Goal: Transaction & Acquisition: Download file/media

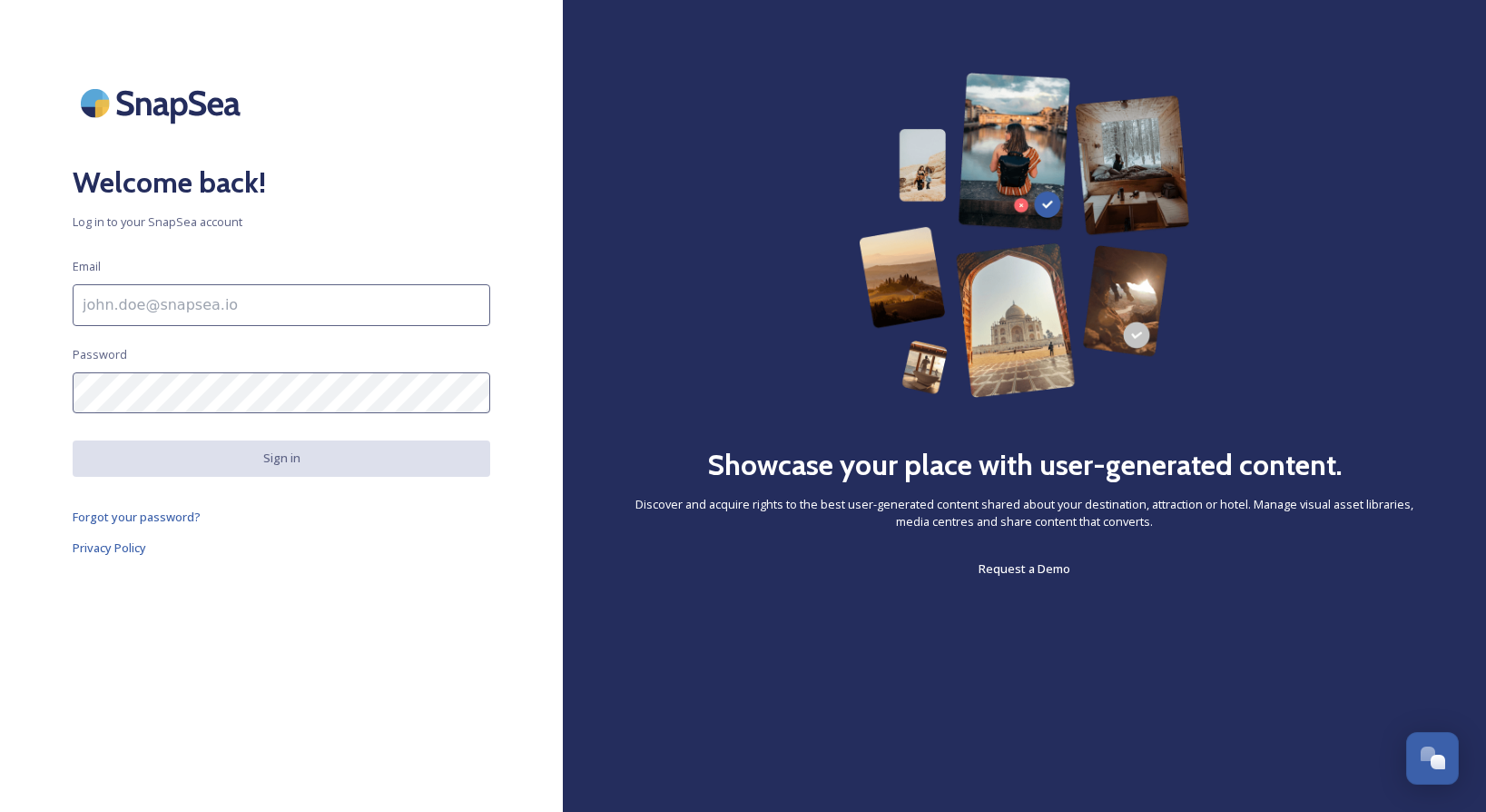
paste input "[EMAIL_ADDRESS][DOMAIN_NAME]"
type input "[EMAIL_ADDRESS][DOMAIN_NAME]"
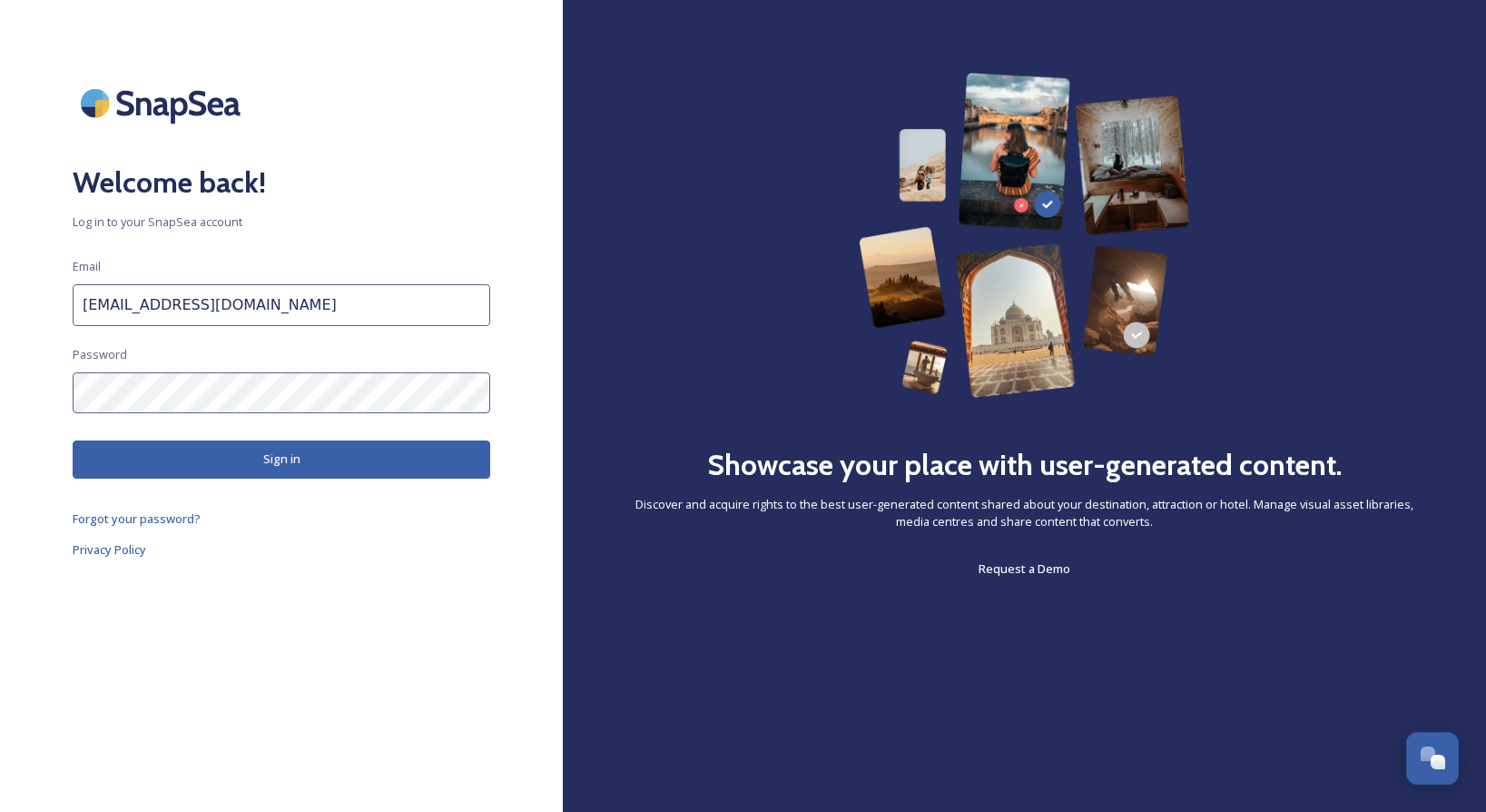
click at [301, 452] on button "Sign in" at bounding box center [282, 458] width 418 height 37
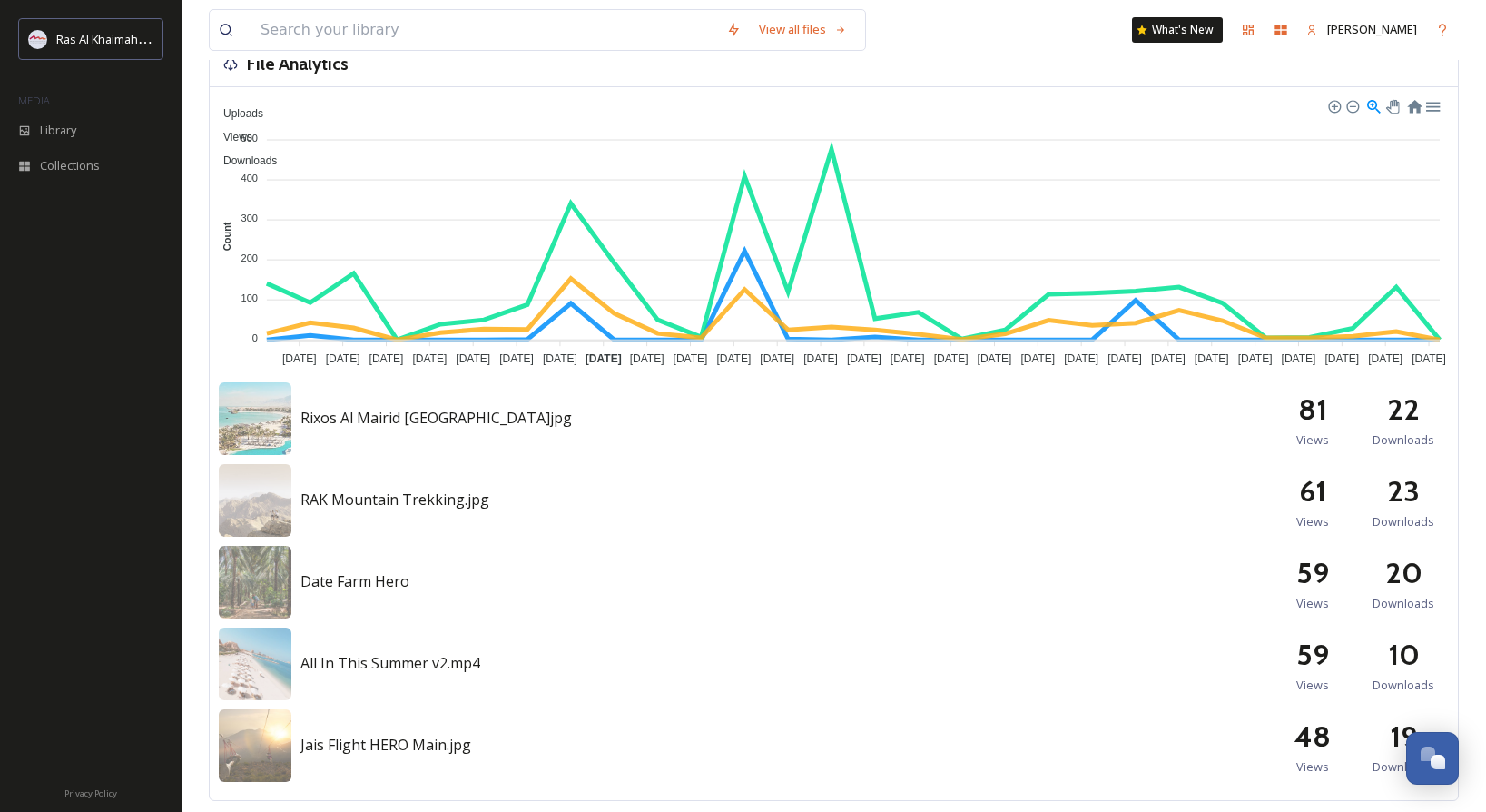
scroll to position [947, 0]
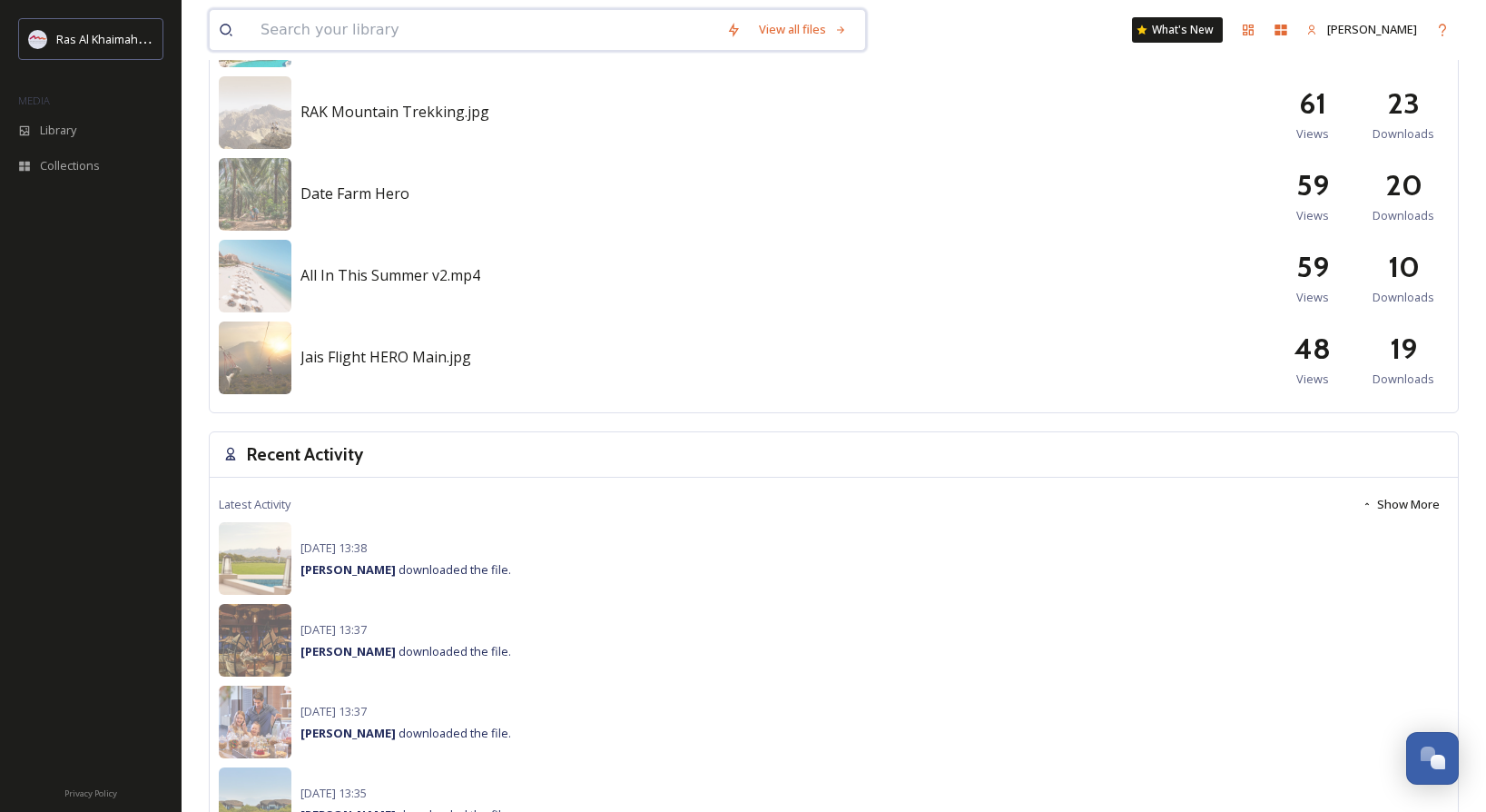
click at [486, 39] on input at bounding box center [485, 30] width 466 height 40
type input "al marjan"
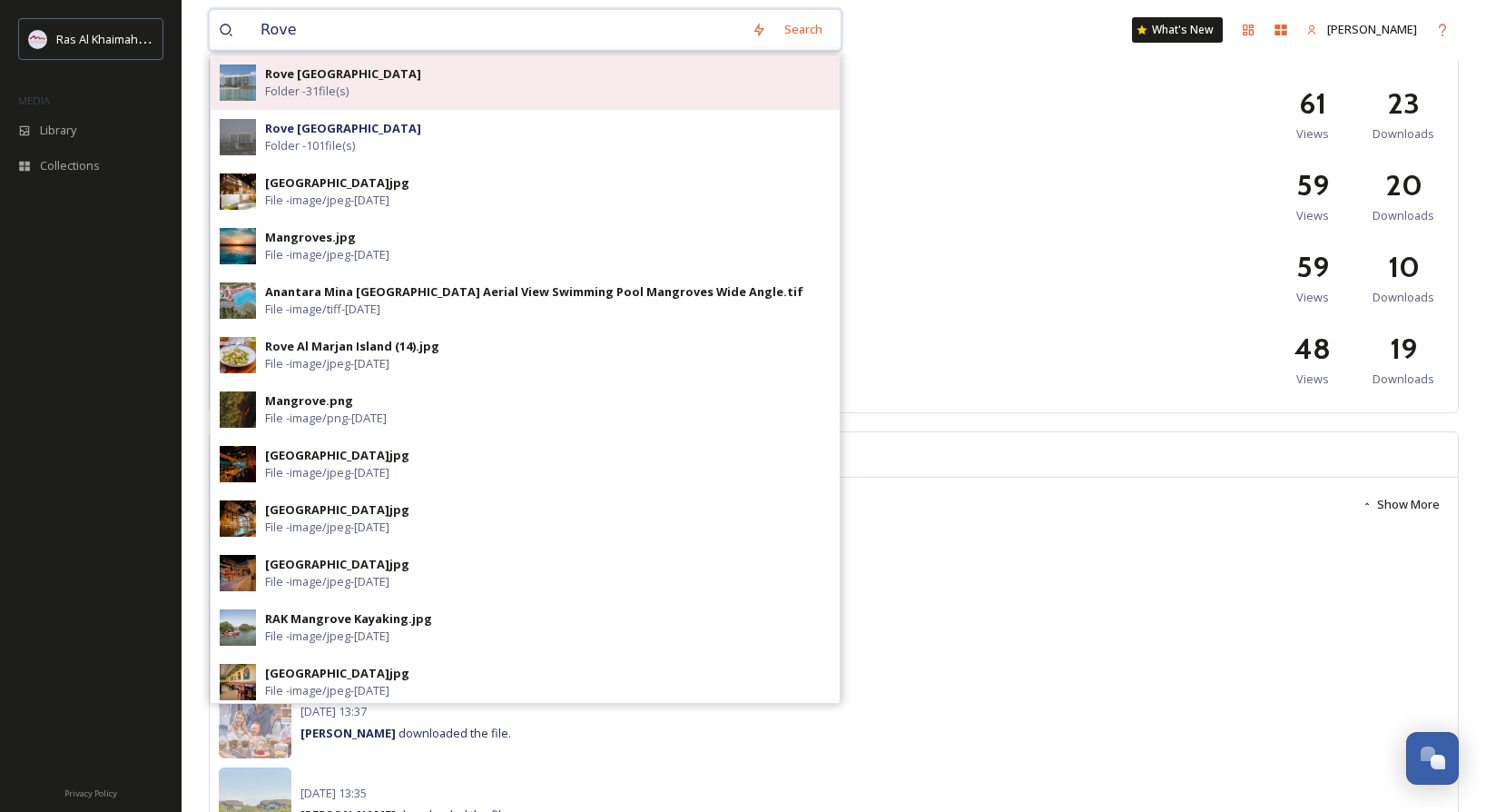
type input "Rove"
click at [490, 80] on div "Rove Al Marjan Island Folder - 31 file(s)" at bounding box center [547, 83] width 565 height 35
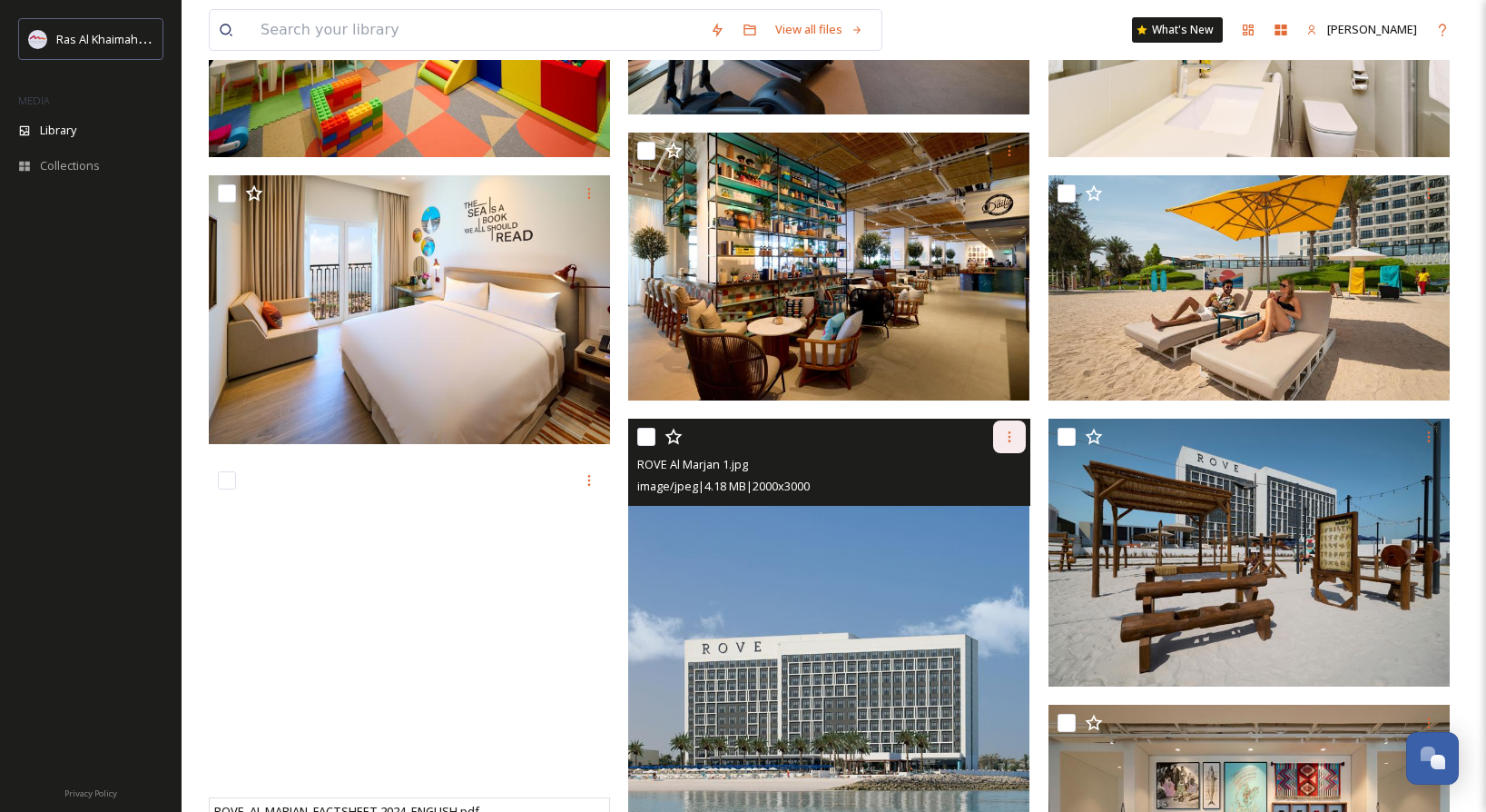
scroll to position [645, 0]
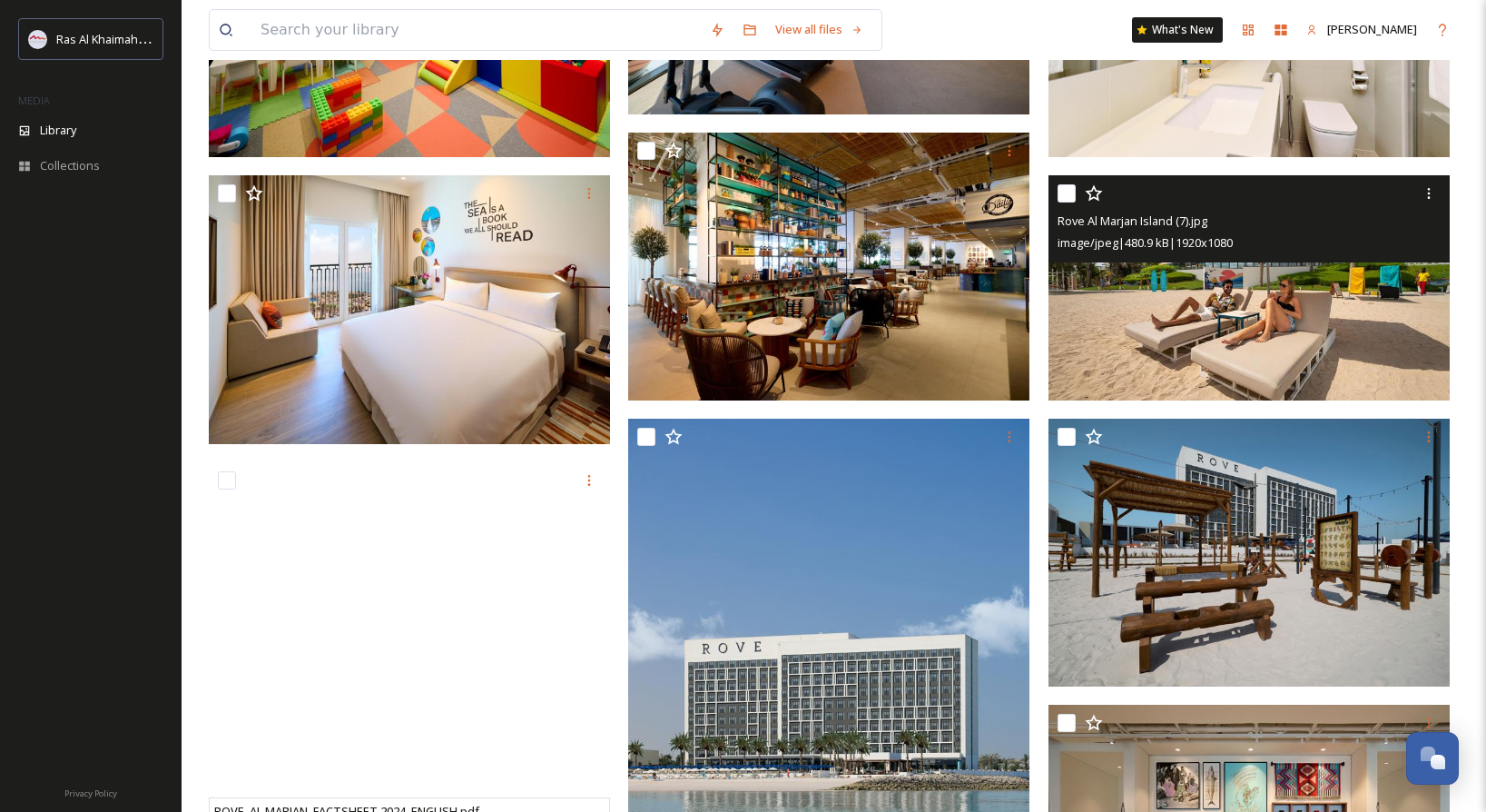
click at [1259, 316] on img at bounding box center [1249, 288] width 401 height 226
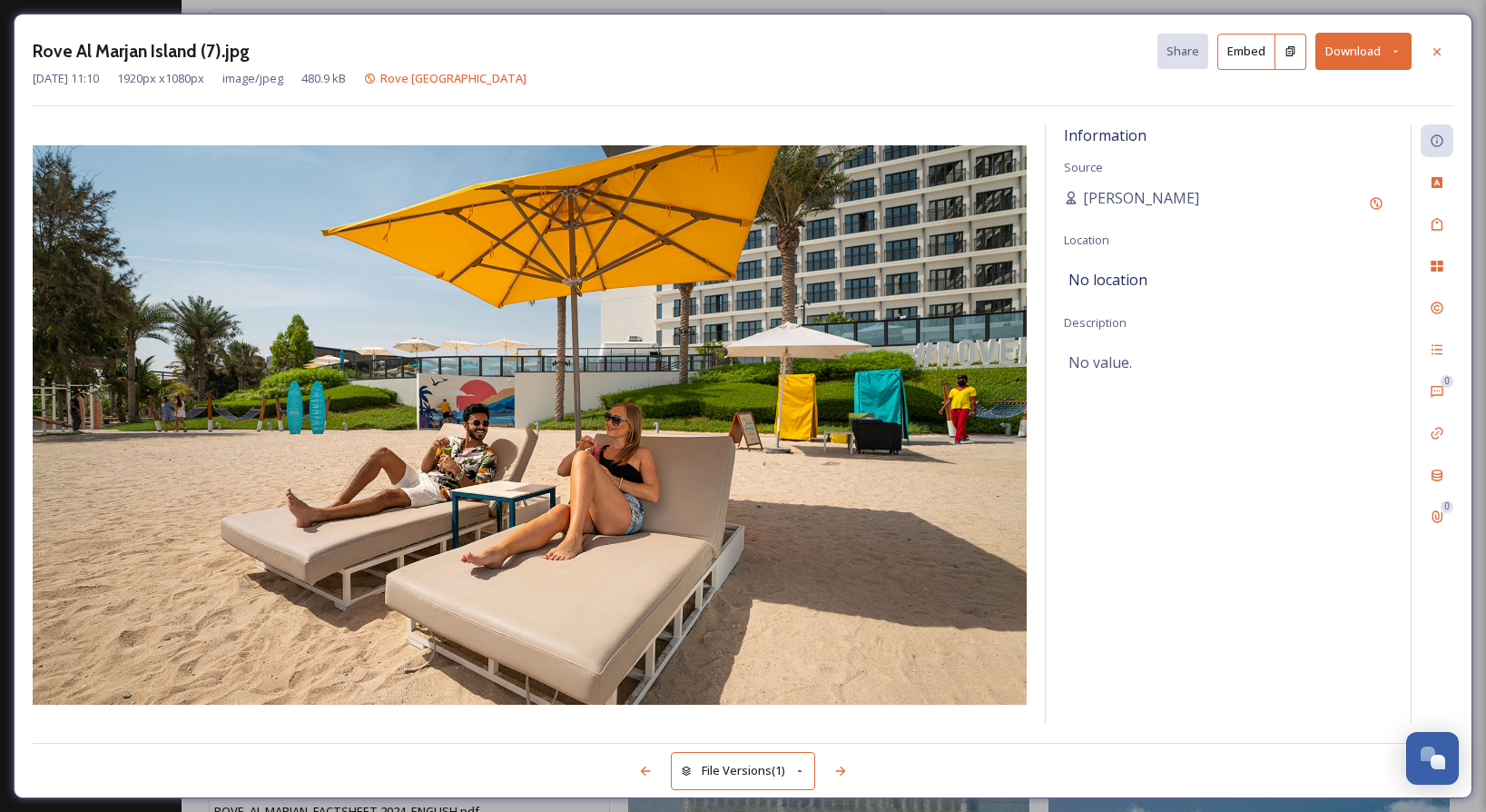
click at [1352, 53] on button "Download" at bounding box center [1364, 51] width 97 height 37
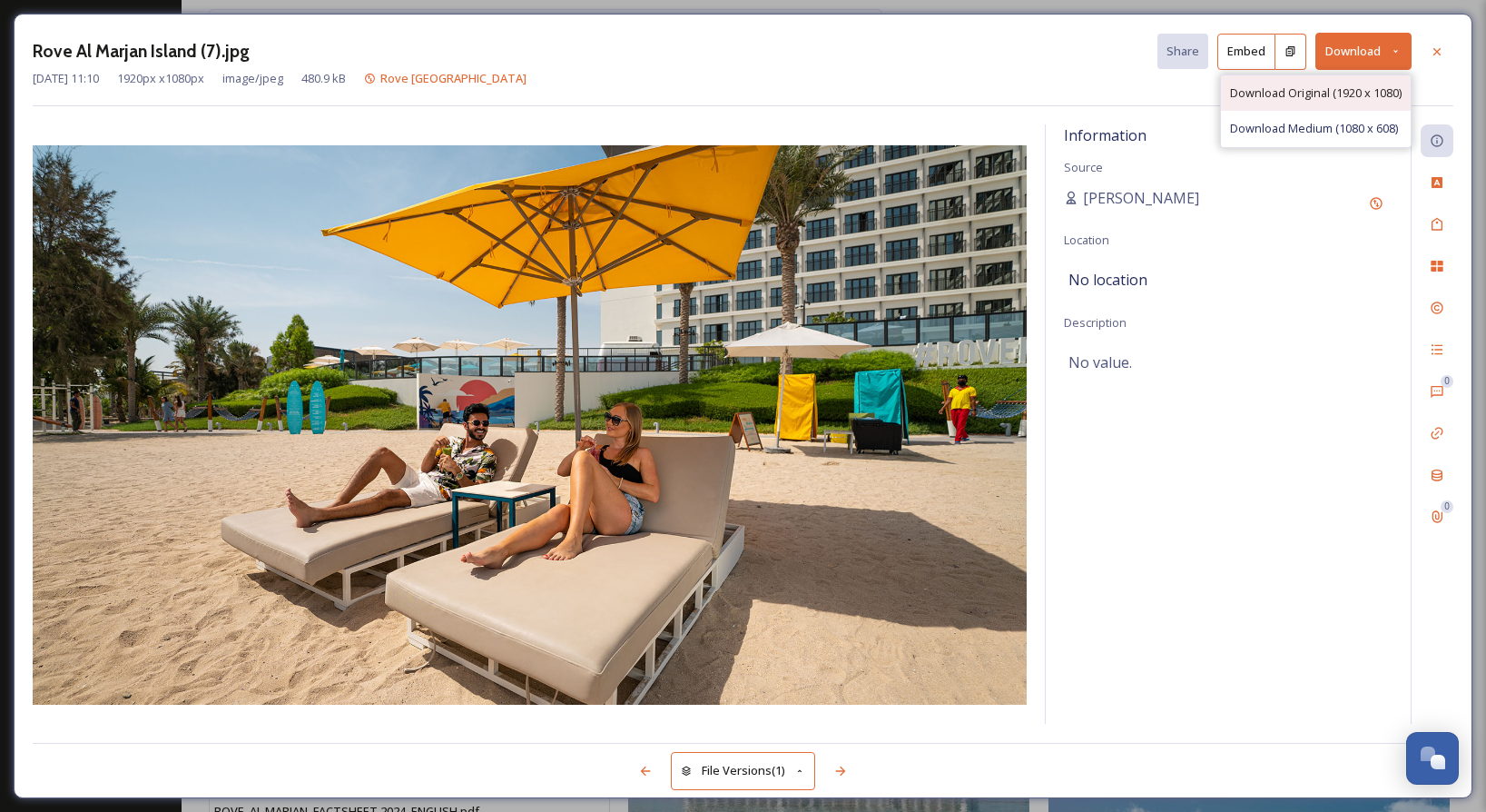
click at [1293, 94] on span "Download Original (1920 x 1080)" at bounding box center [1316, 93] width 171 height 17
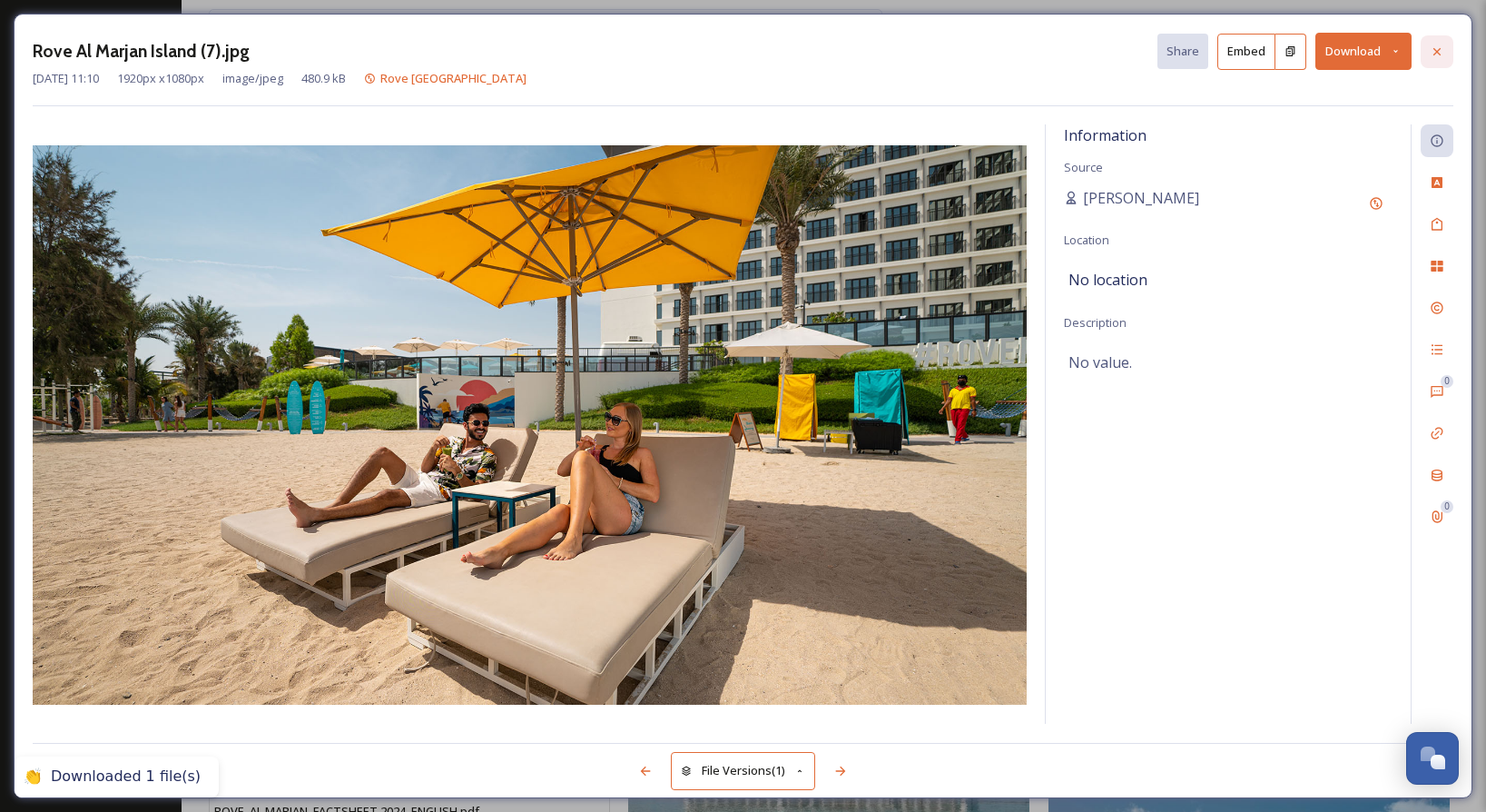
click at [1427, 49] on div at bounding box center [1437, 52] width 33 height 33
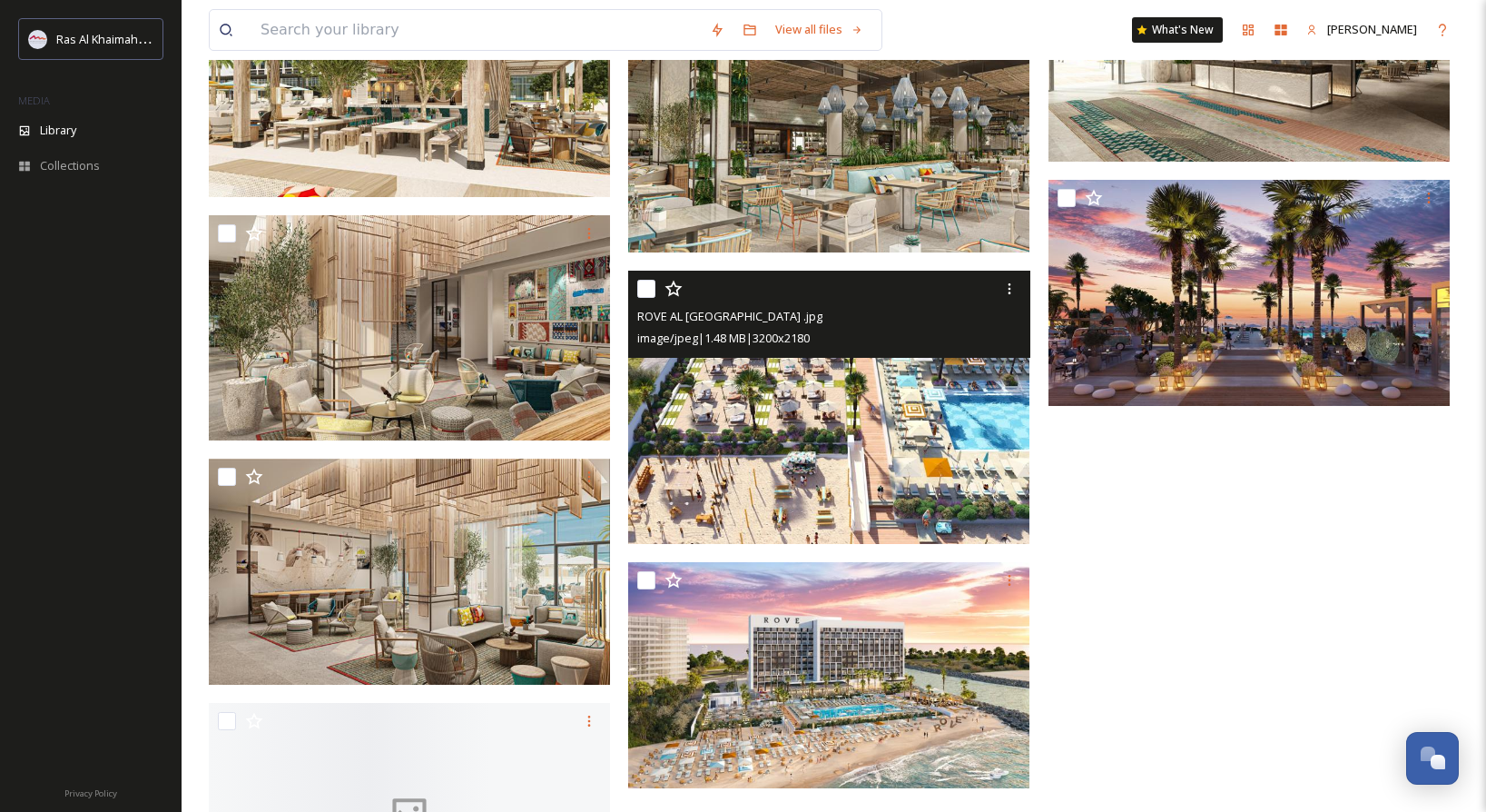
scroll to position [2471, 0]
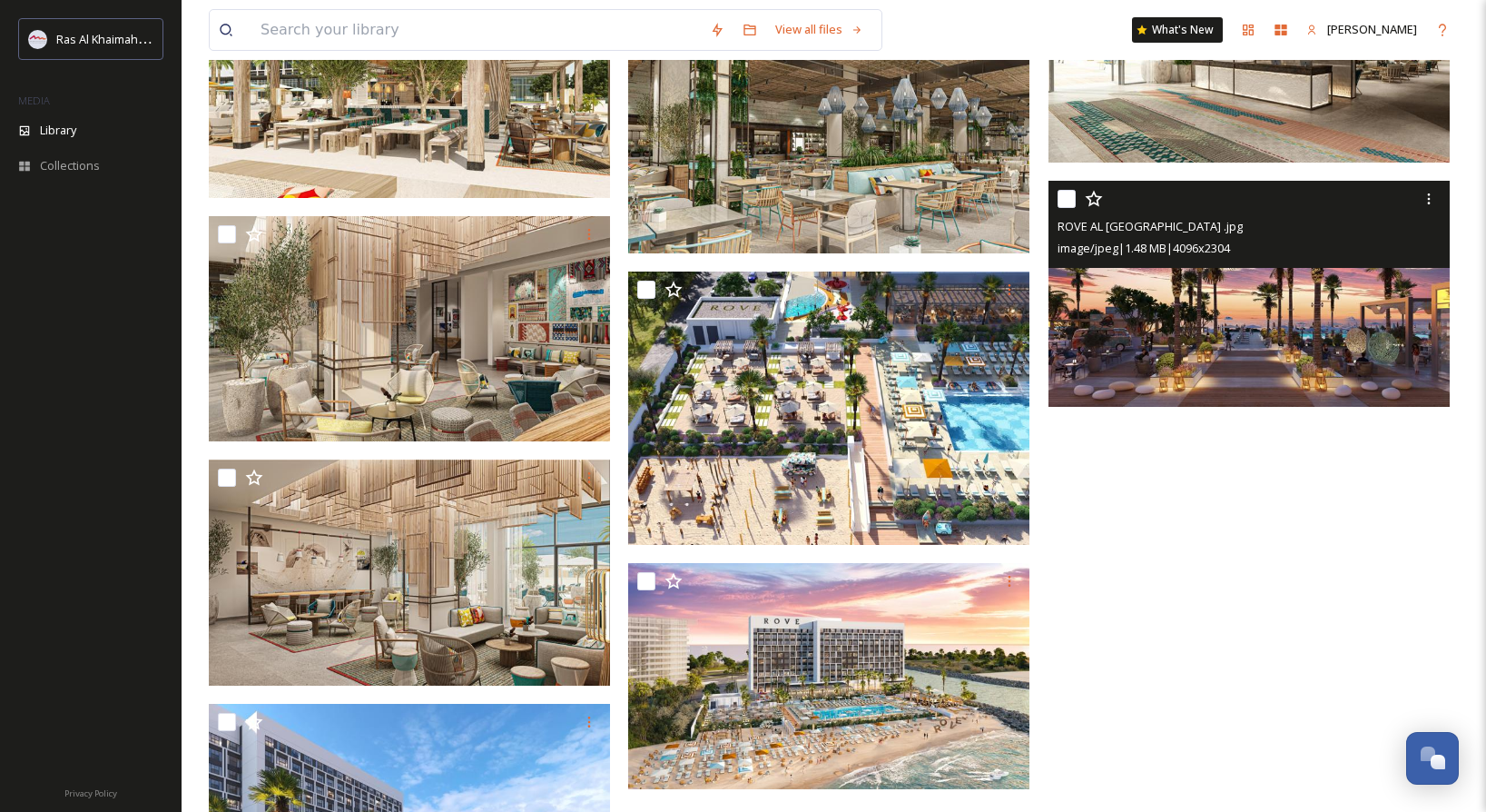
click at [1346, 341] on img at bounding box center [1249, 294] width 401 height 226
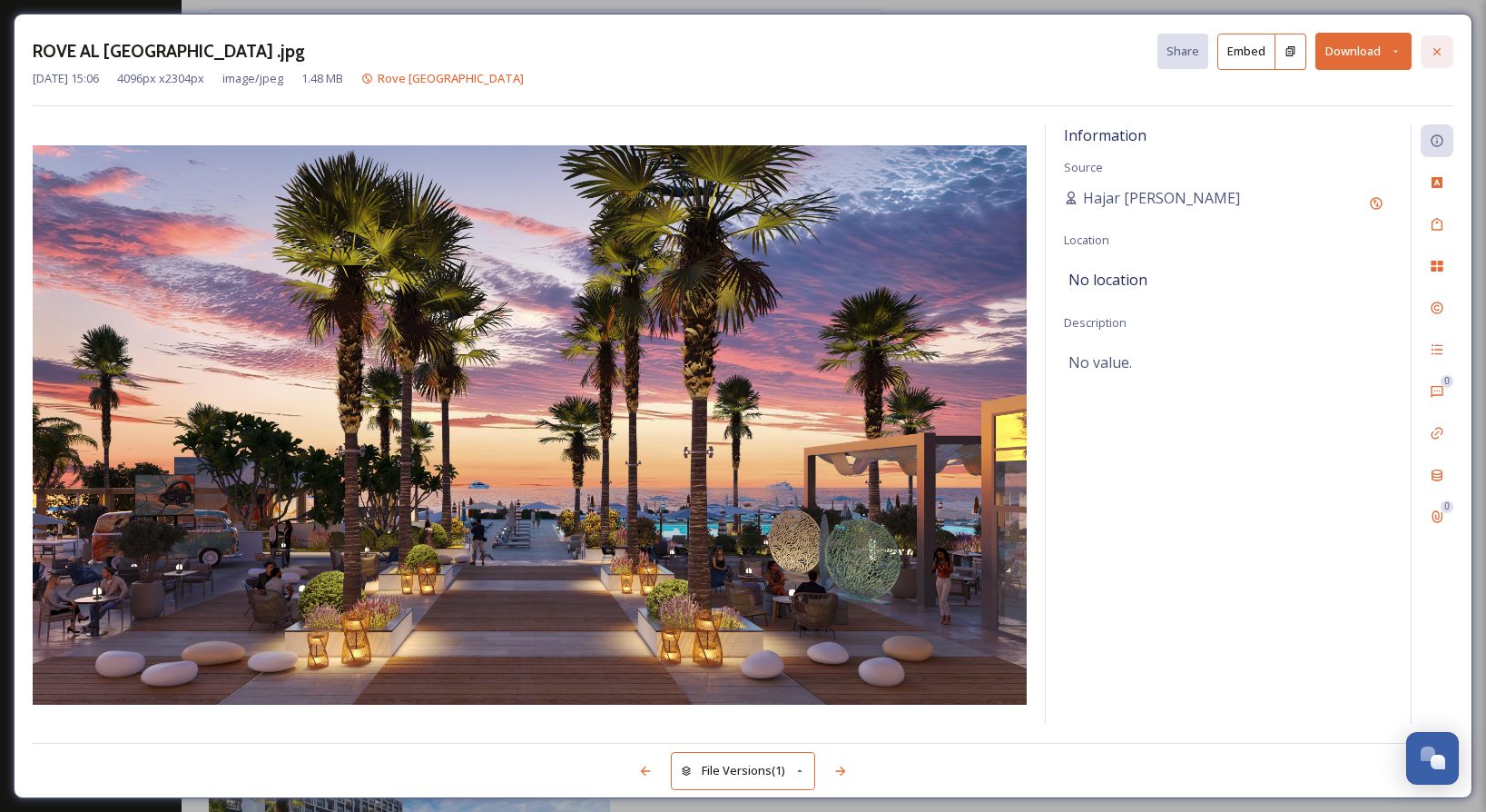
click at [1450, 43] on div at bounding box center [1437, 52] width 33 height 33
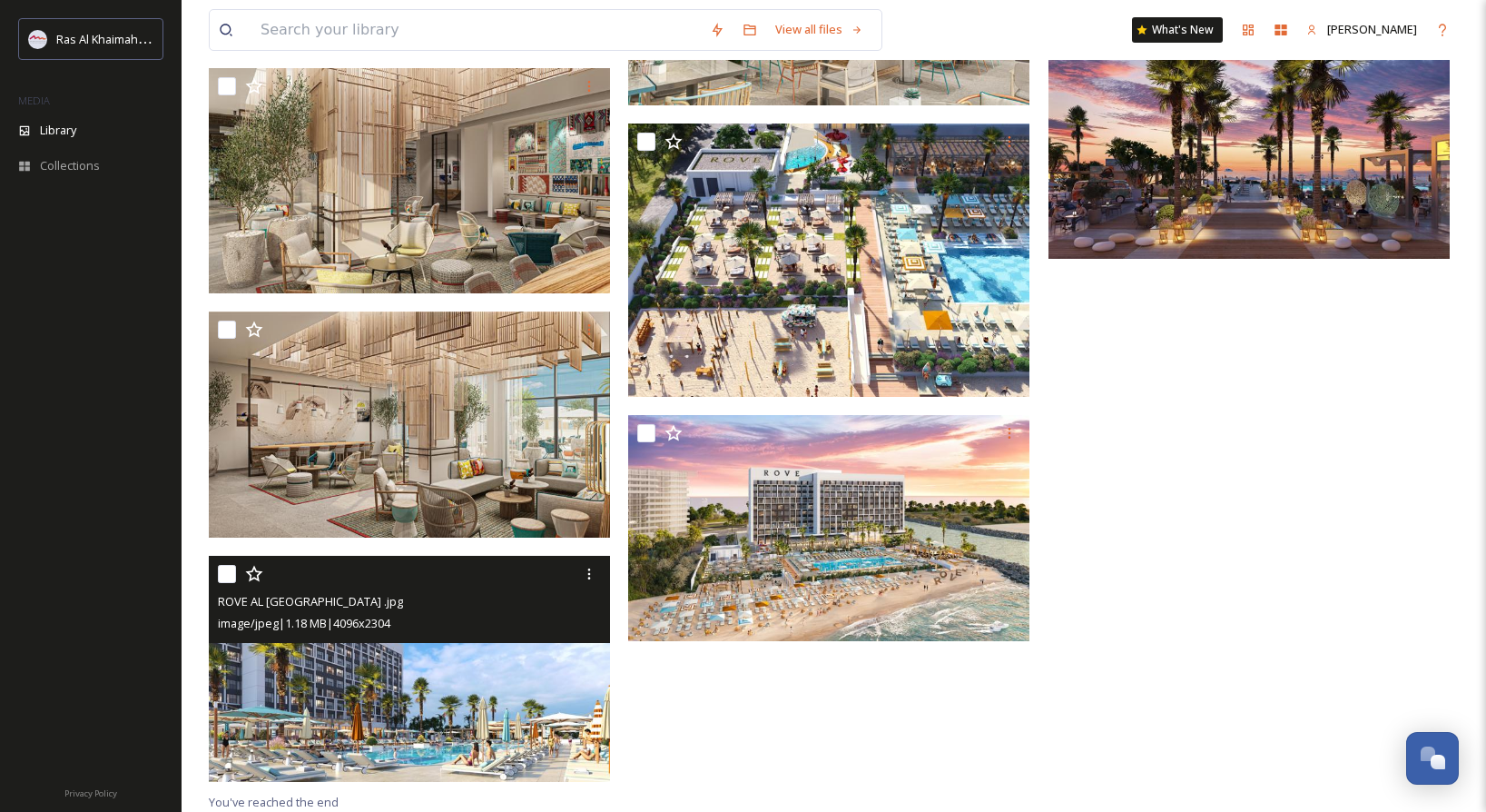
click at [461, 720] on img at bounding box center [409, 668] width 401 height 226
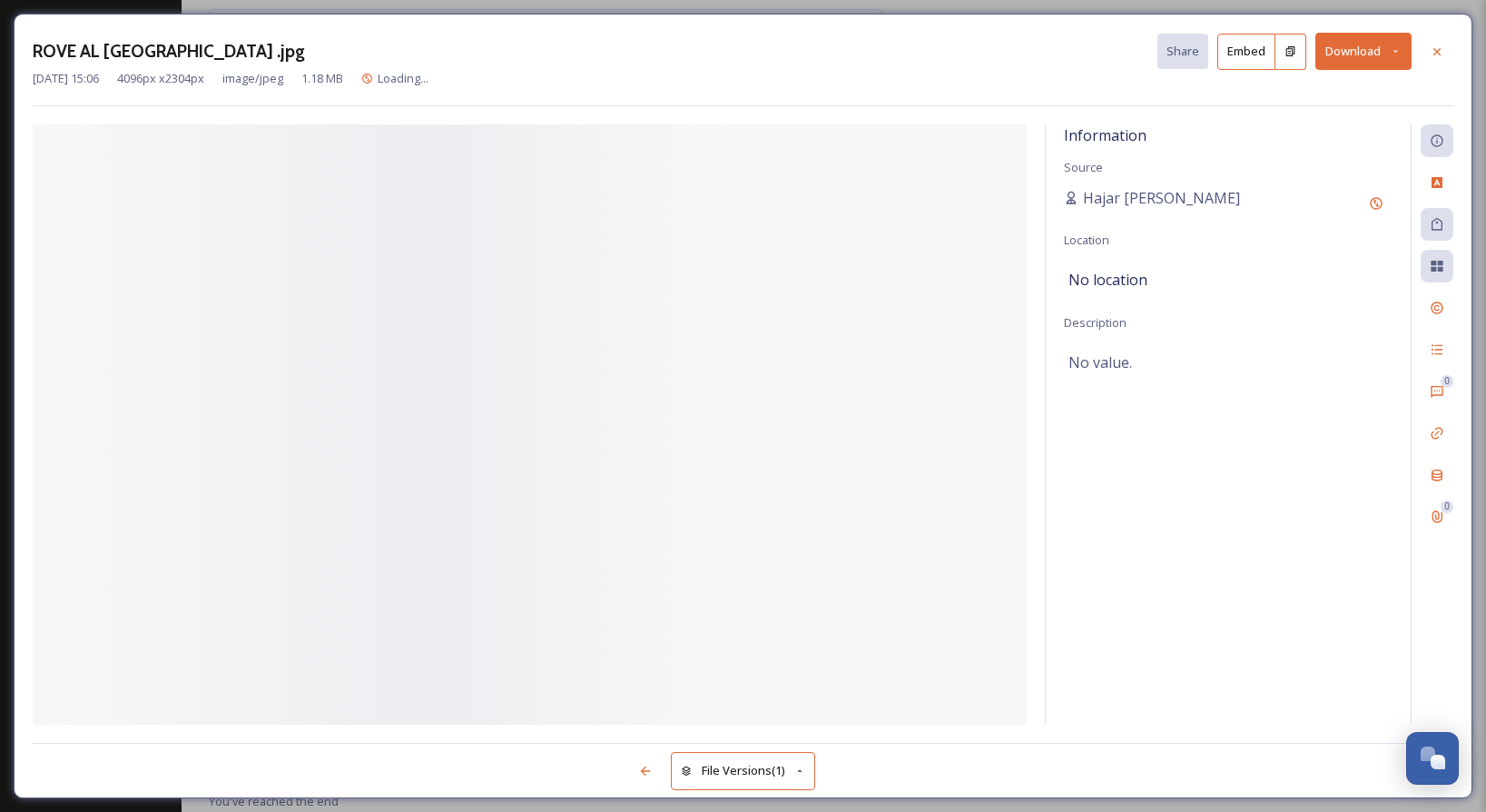
scroll to position [2479, 0]
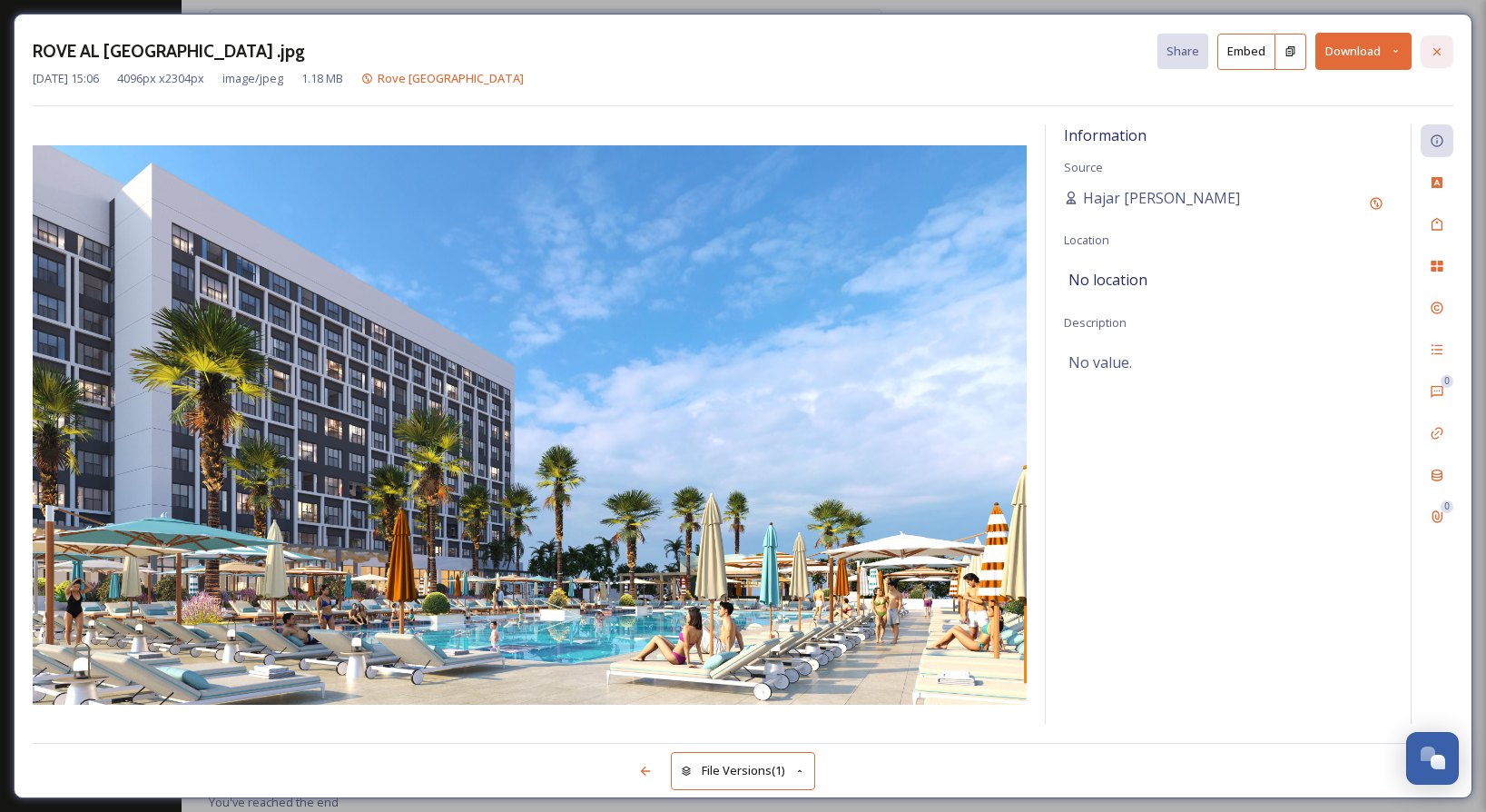
click at [1430, 57] on icon at bounding box center [1437, 52] width 15 height 15
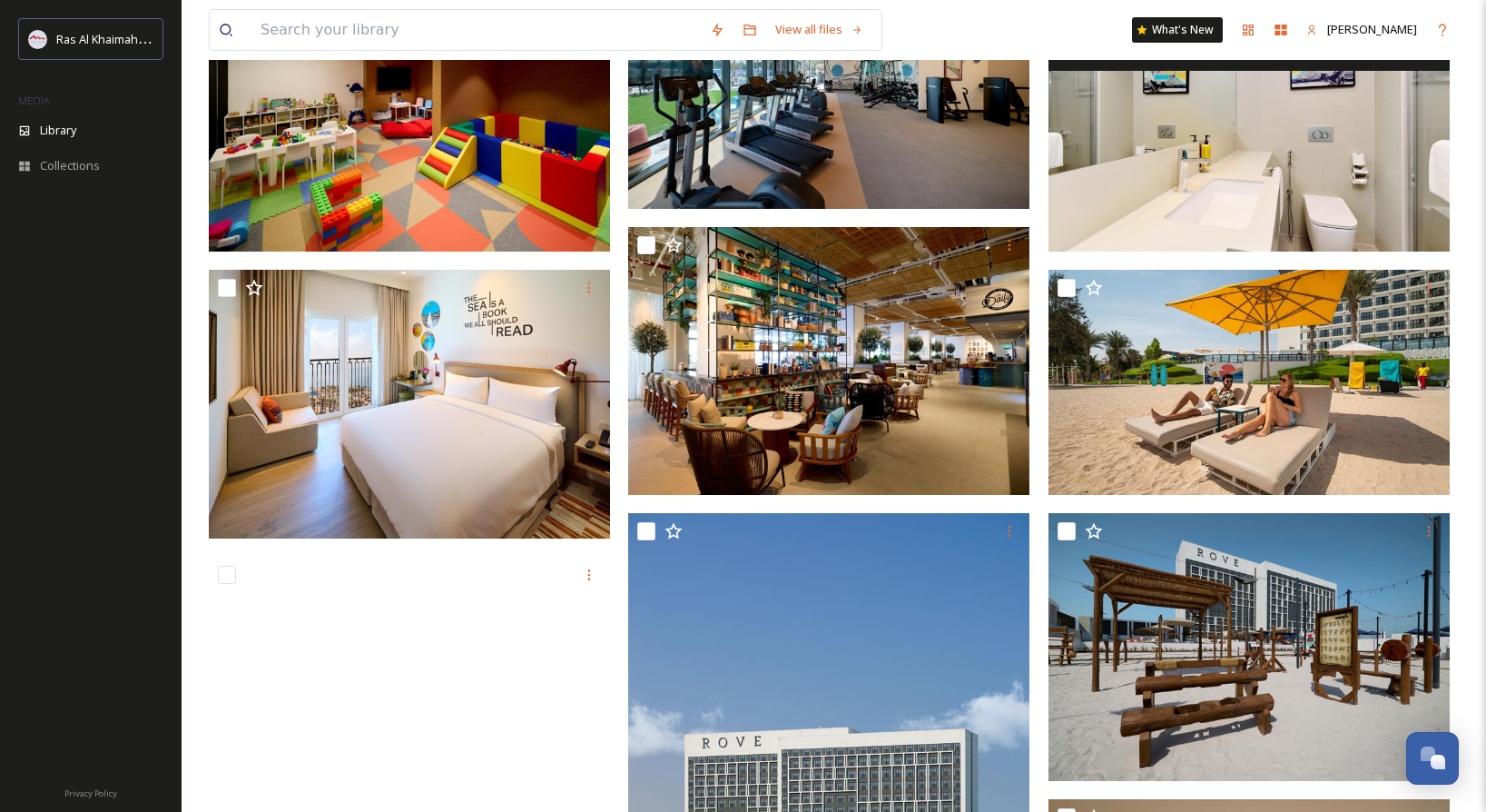
scroll to position [553, 0]
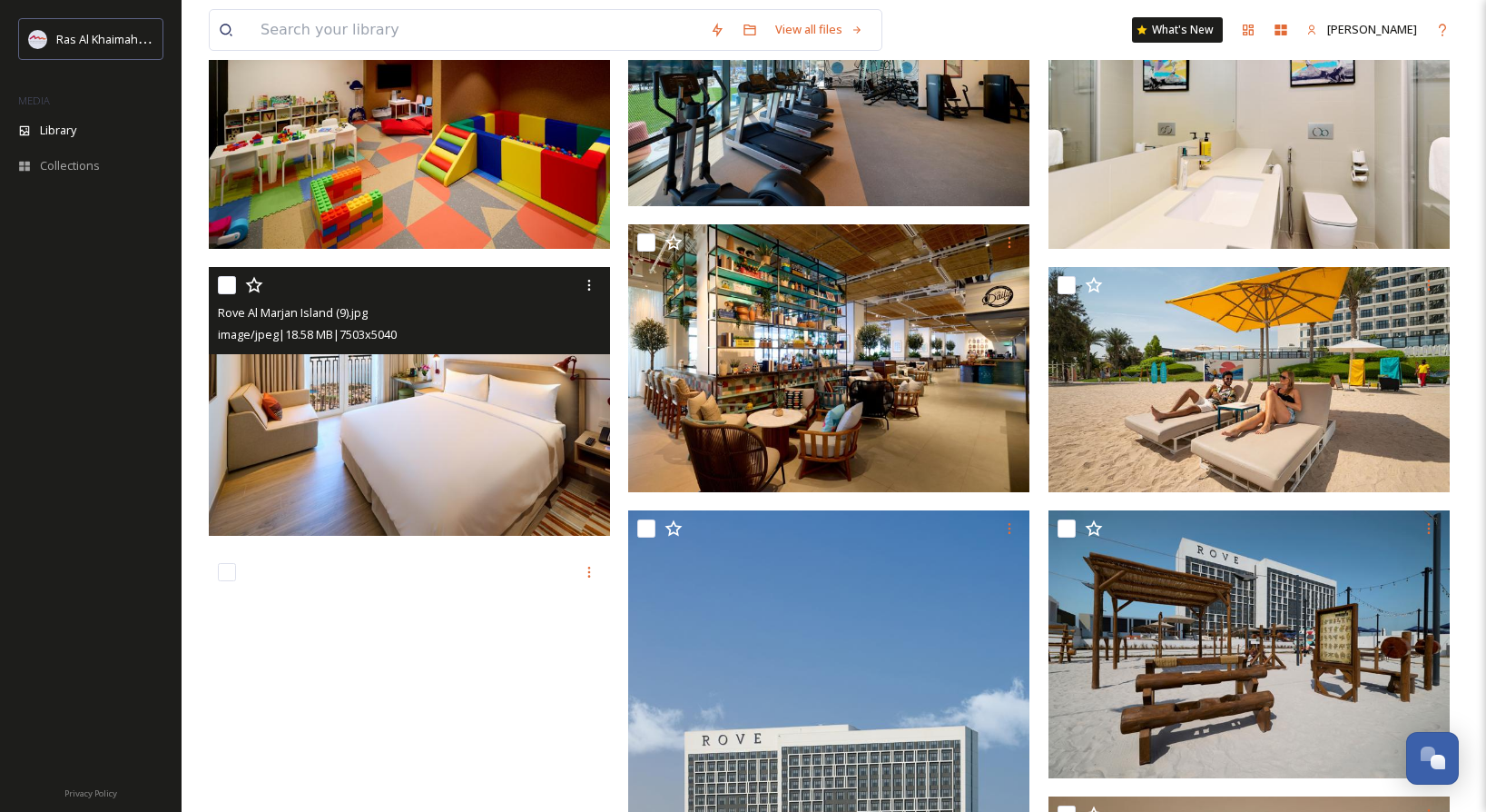
click at [410, 419] on img at bounding box center [409, 401] width 401 height 270
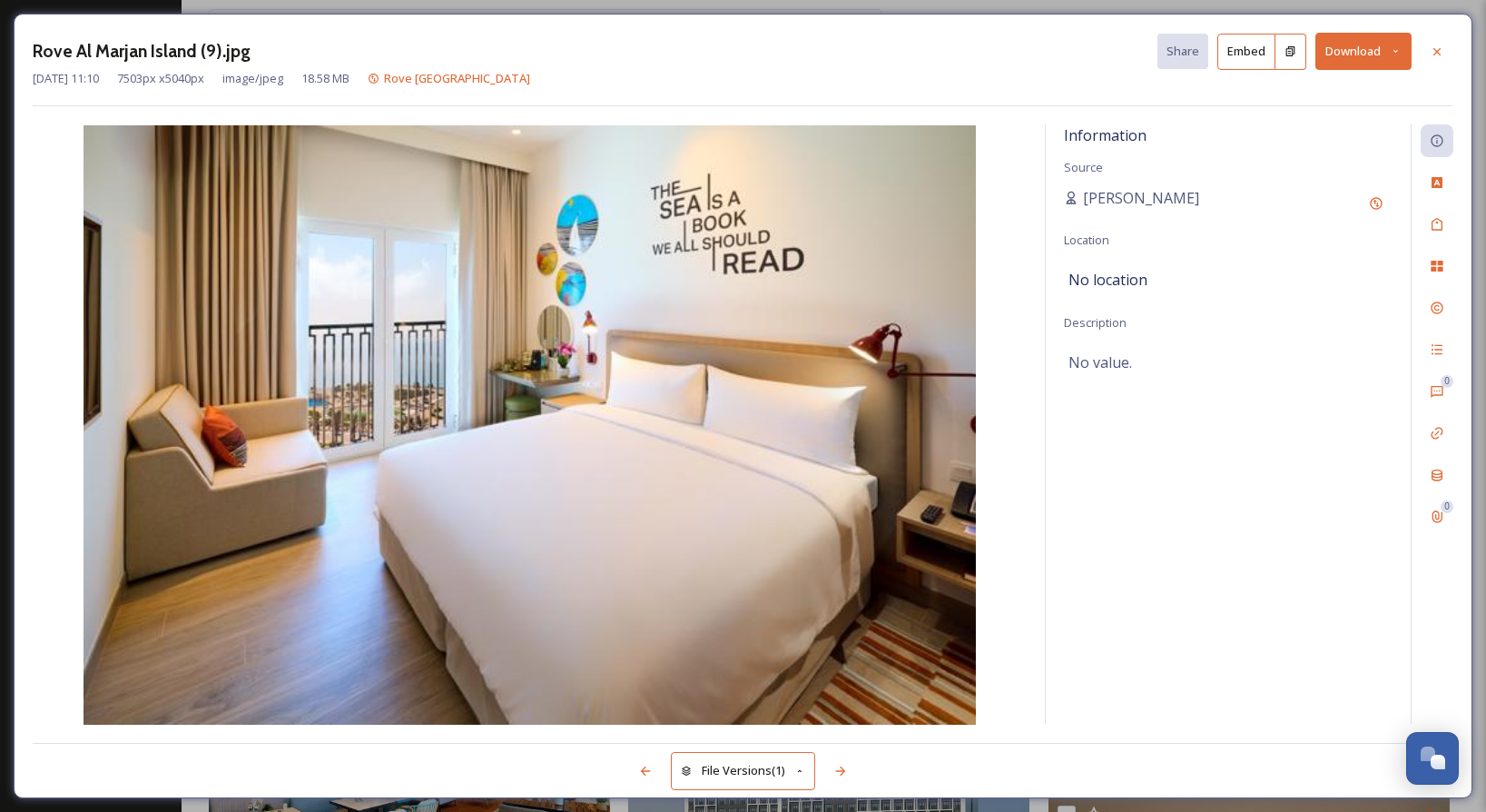
click at [1392, 57] on icon at bounding box center [1396, 52] width 12 height 12
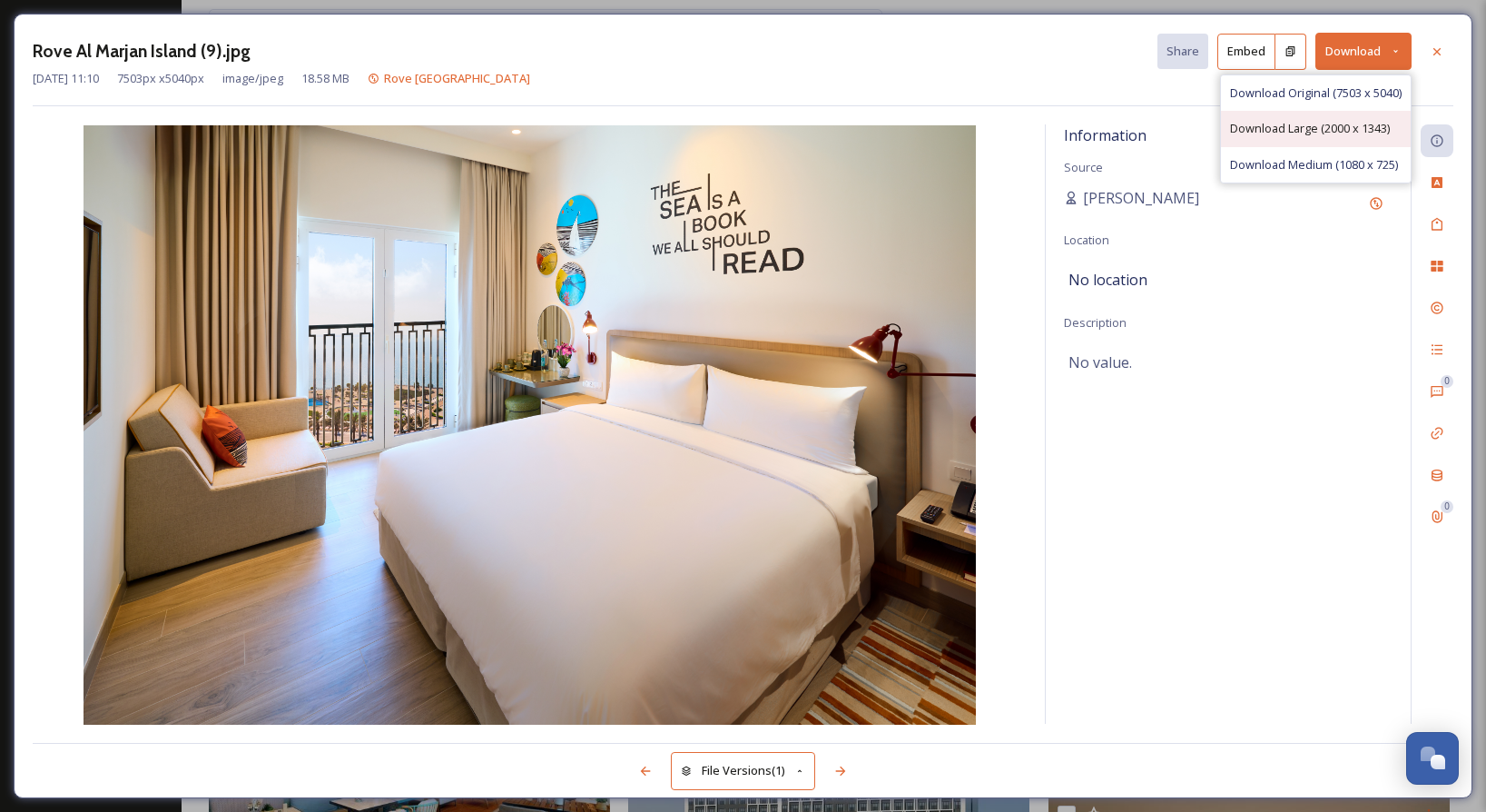
click at [1312, 136] on div "Download Large (2000 x 1343)" at bounding box center [1316, 128] width 190 height 36
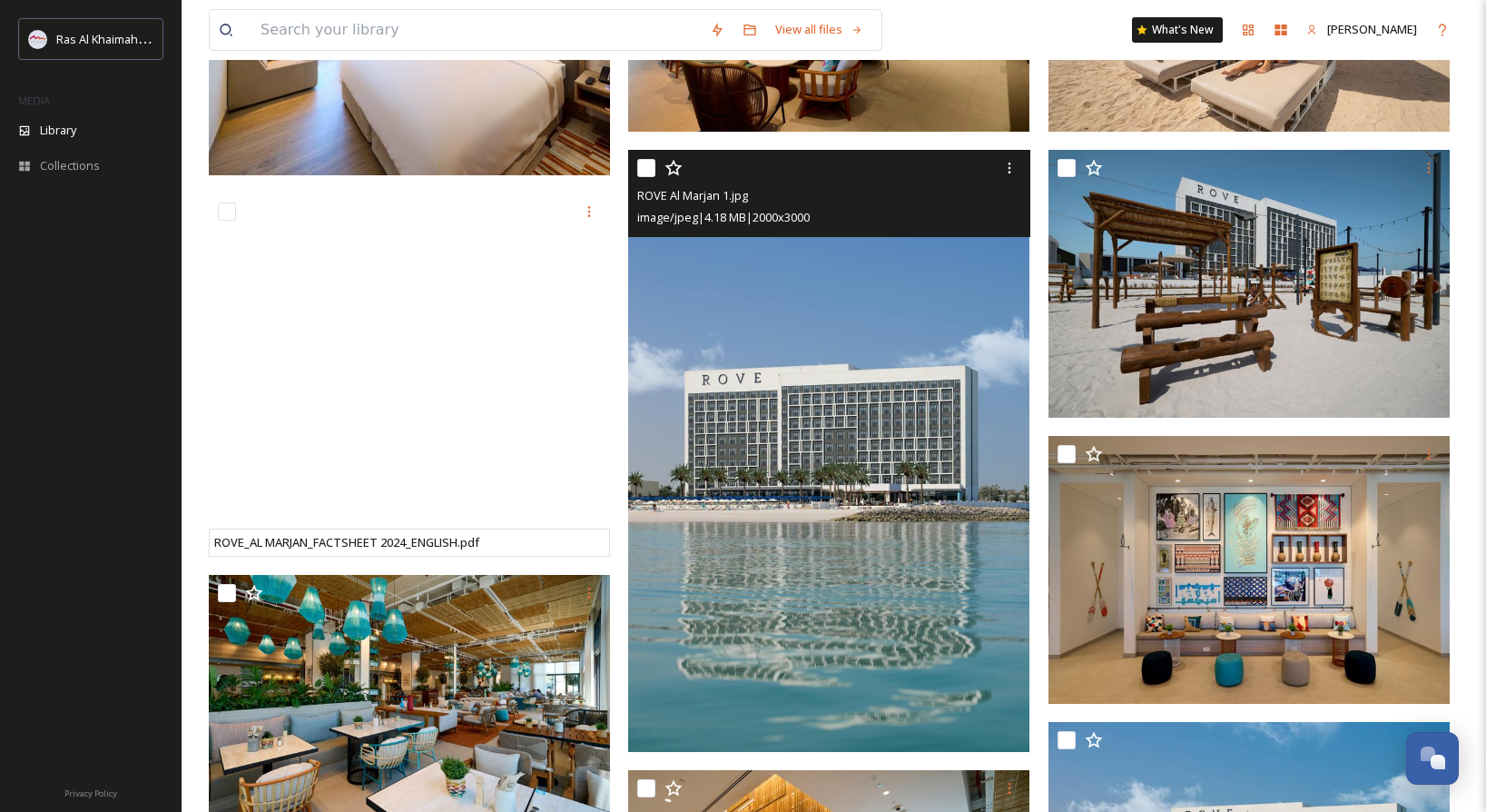
scroll to position [916, 0]
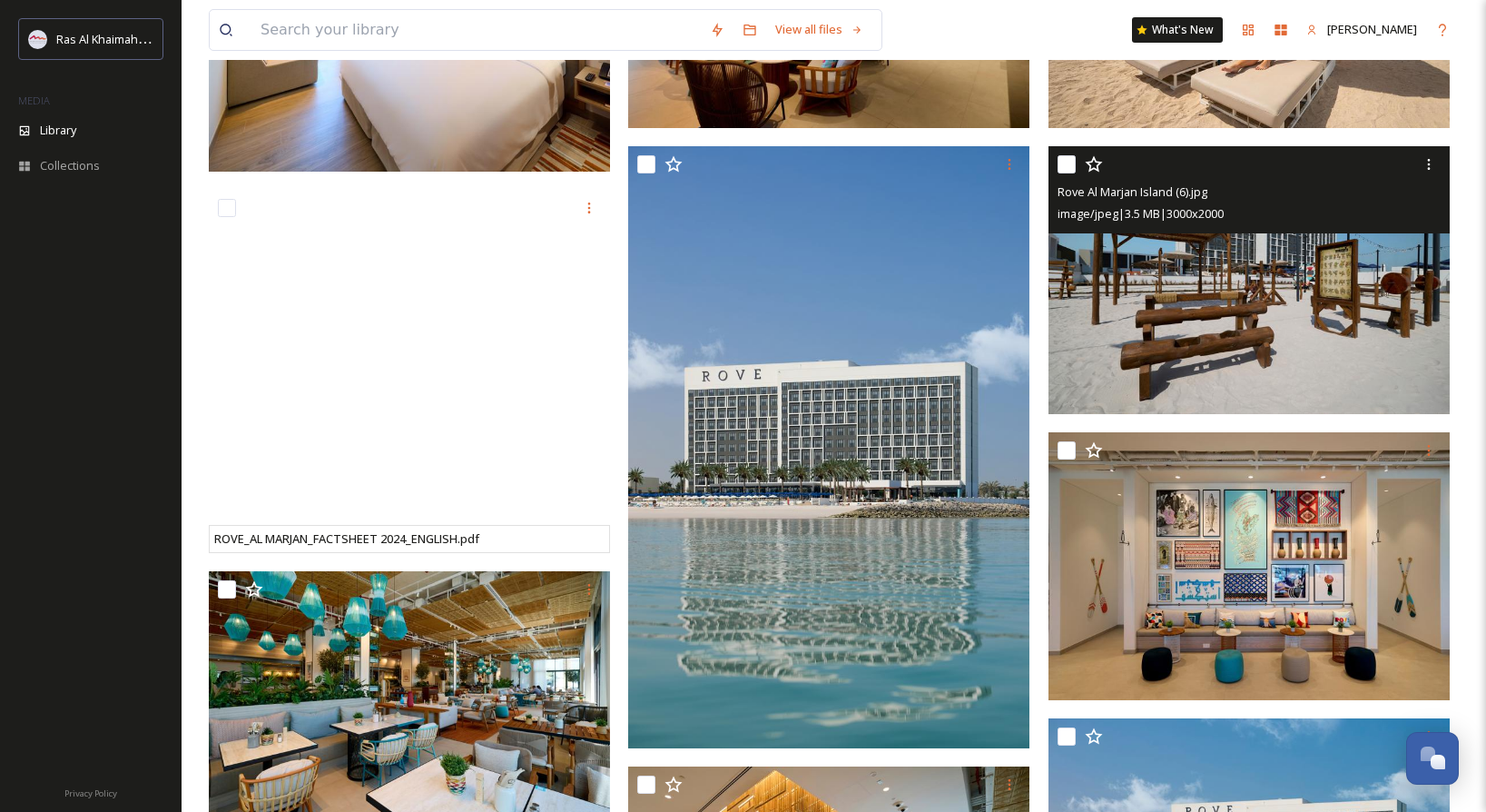
click at [1250, 307] on img at bounding box center [1249, 280] width 401 height 268
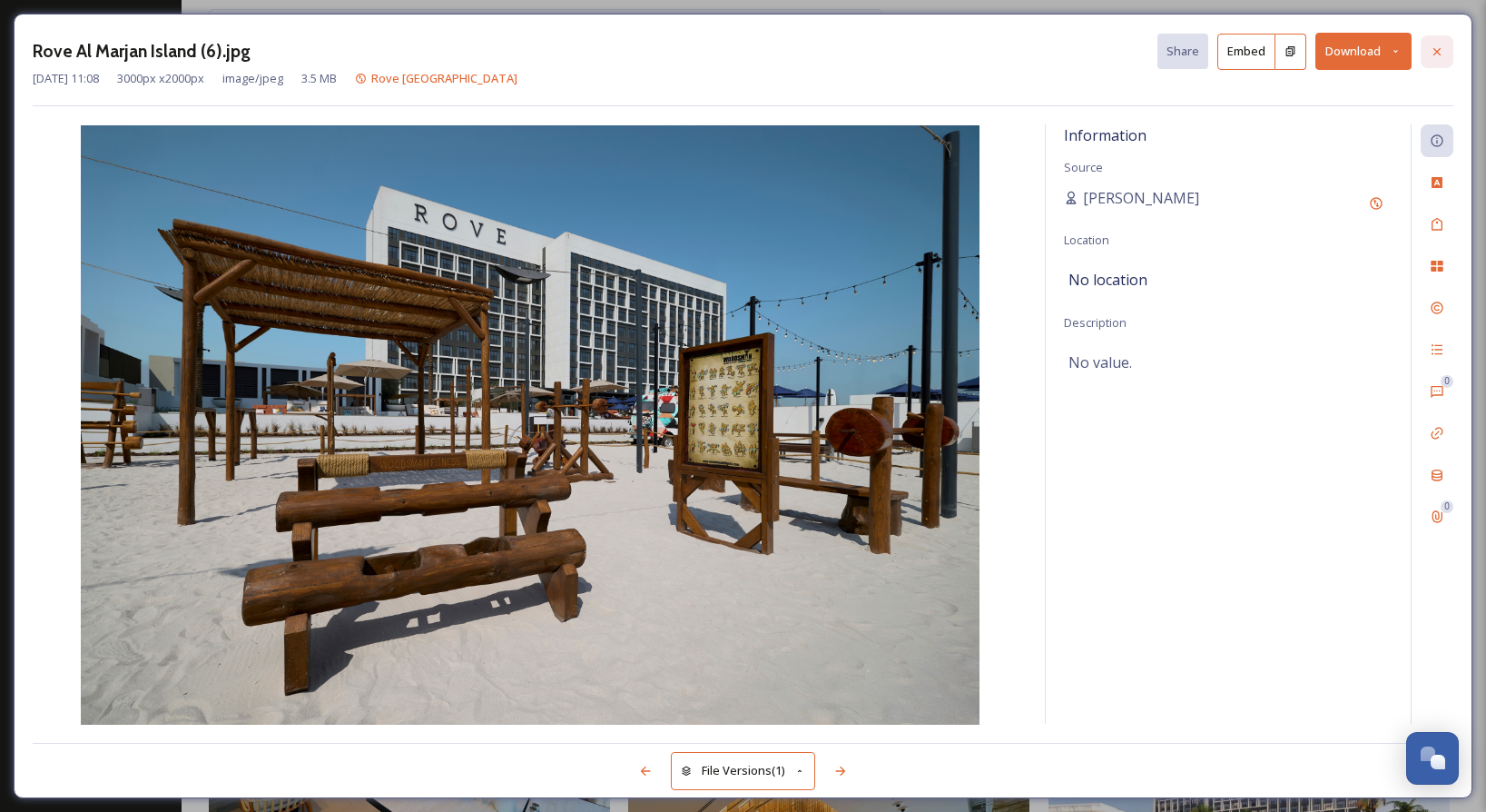
click at [1446, 49] on div at bounding box center [1437, 52] width 33 height 33
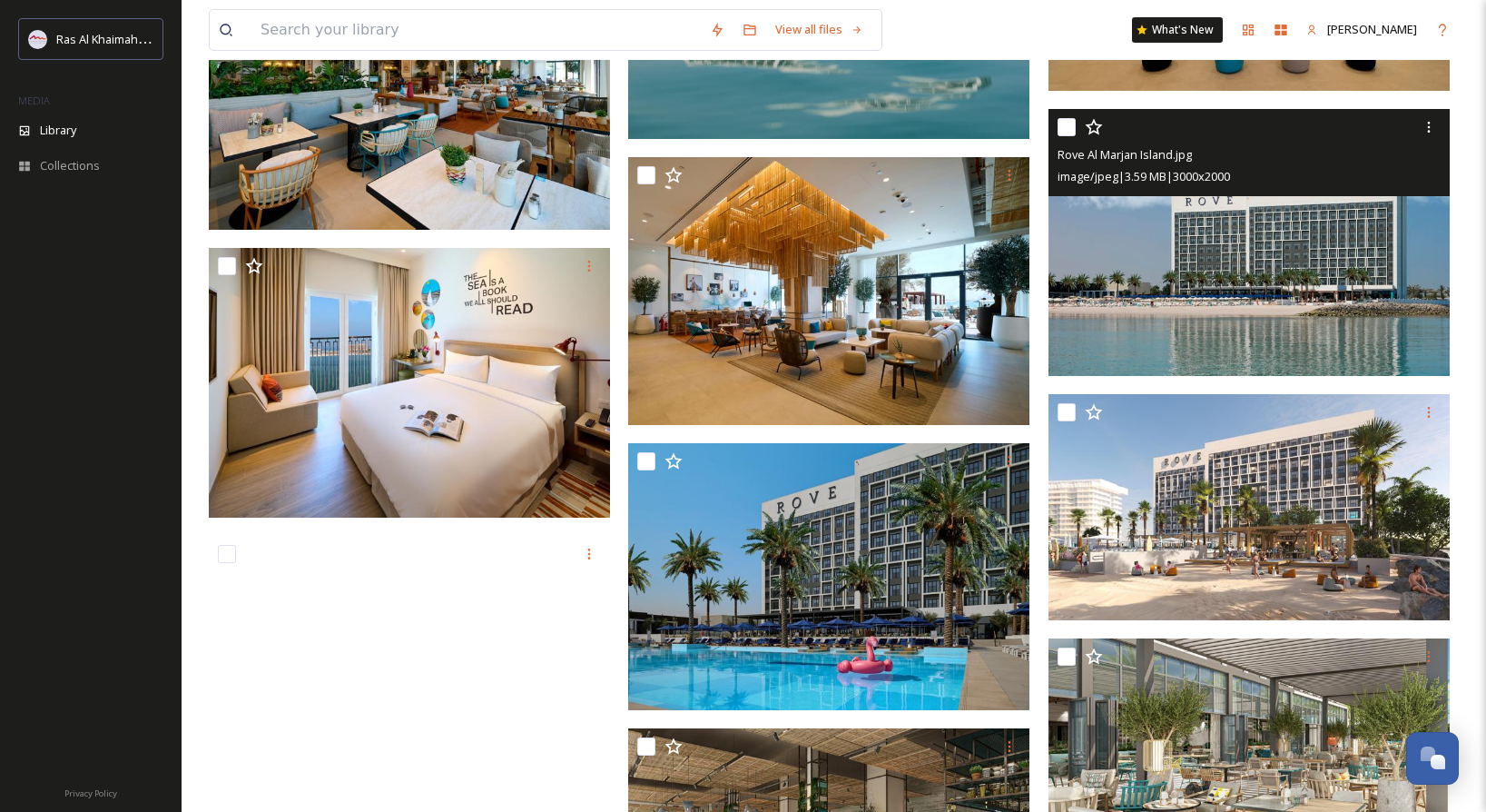
scroll to position [1524, 0]
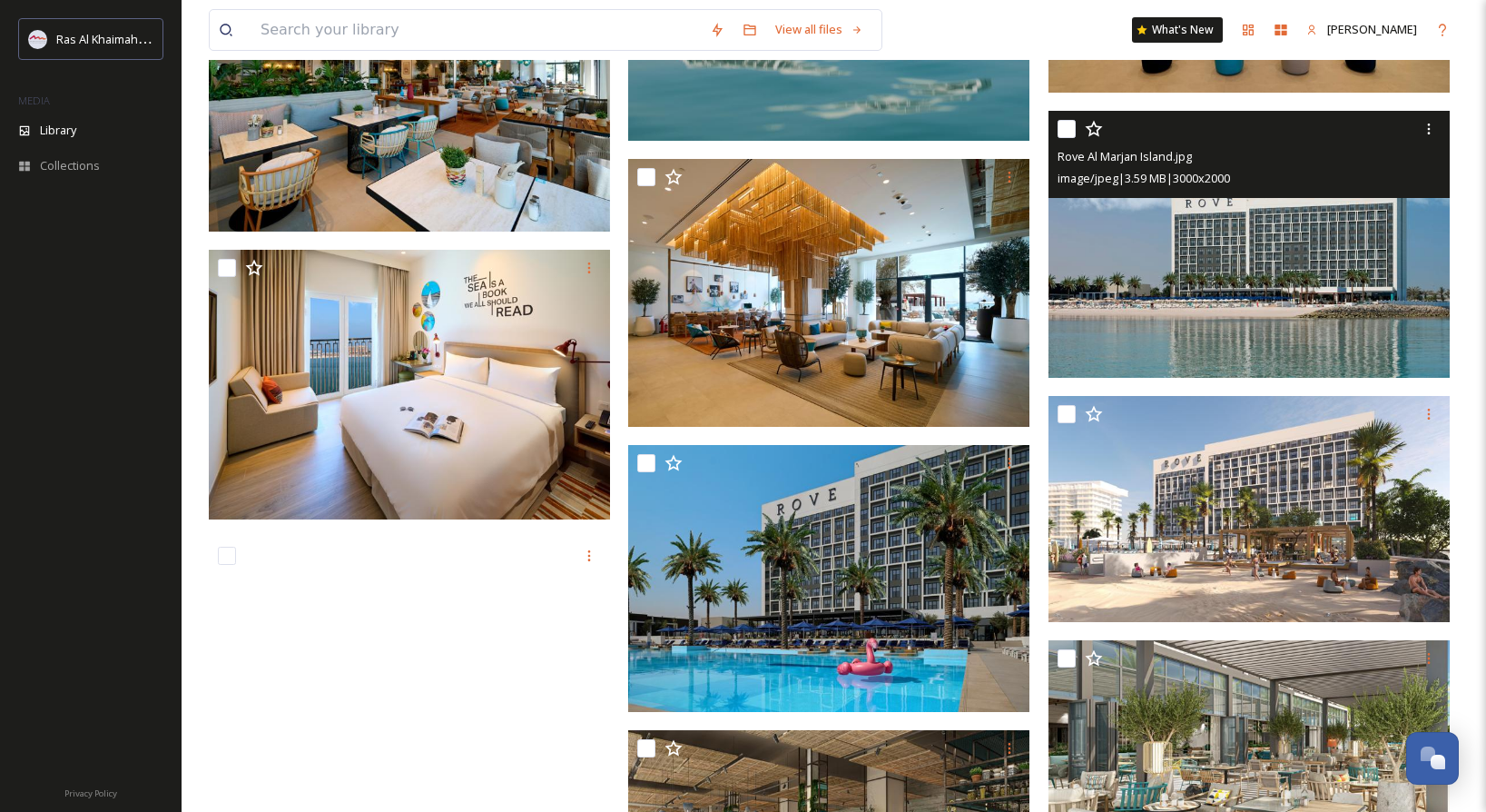
click at [1264, 303] on img at bounding box center [1249, 243] width 401 height 268
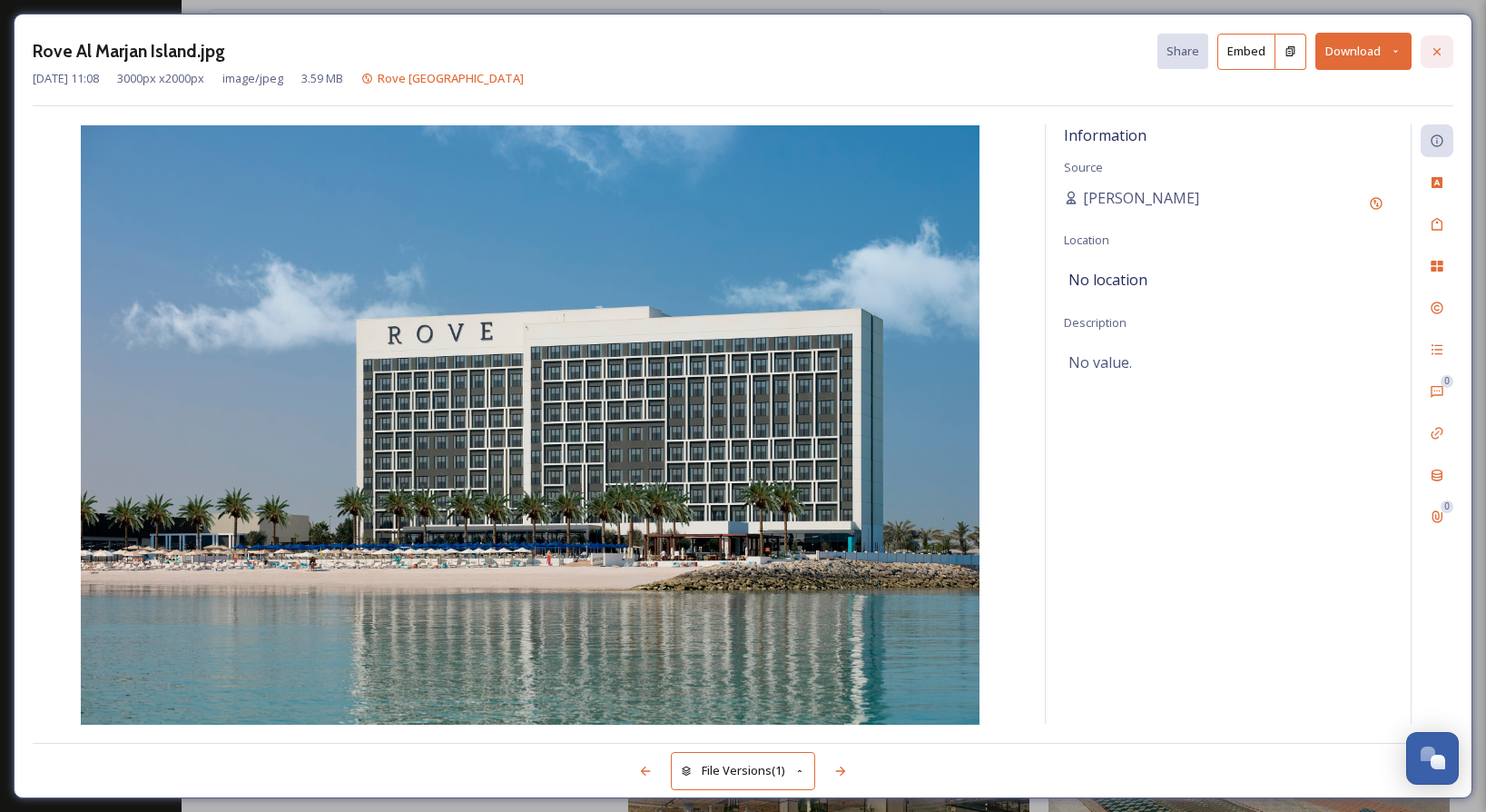
click at [1438, 50] on icon at bounding box center [1437, 50] width 7 height 7
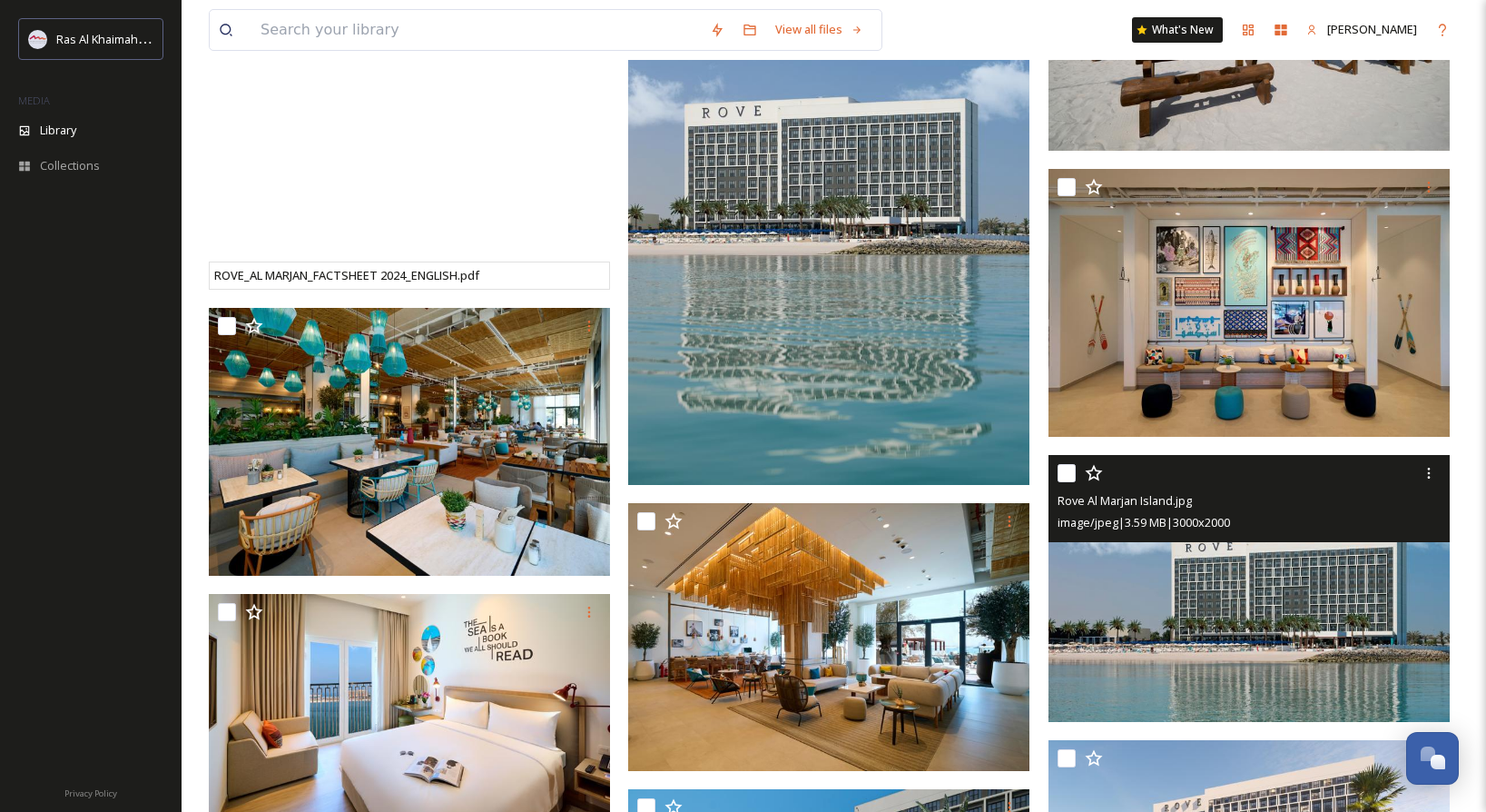
scroll to position [1173, 0]
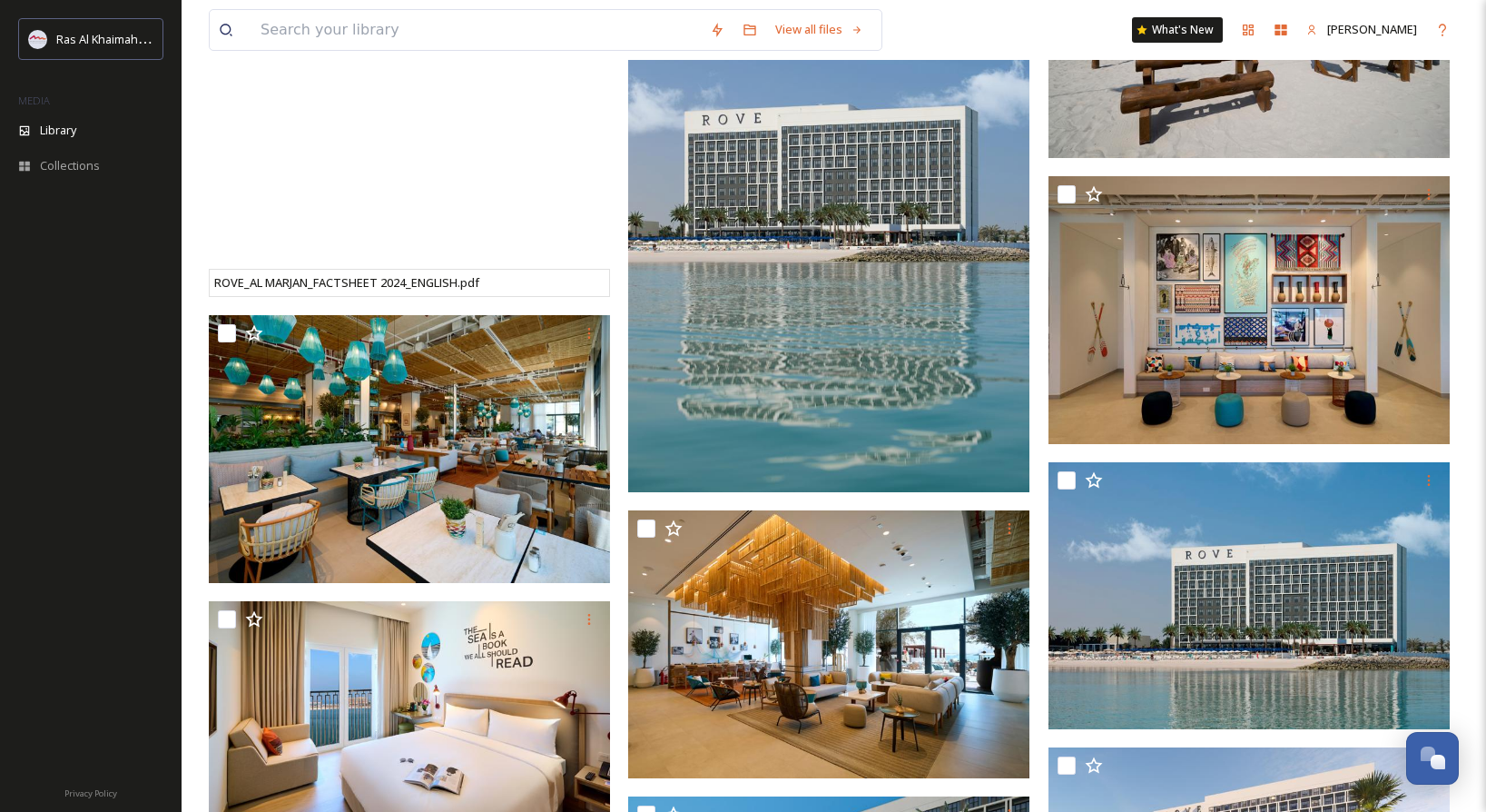
click at [892, 303] on img at bounding box center [828, 191] width 401 height 602
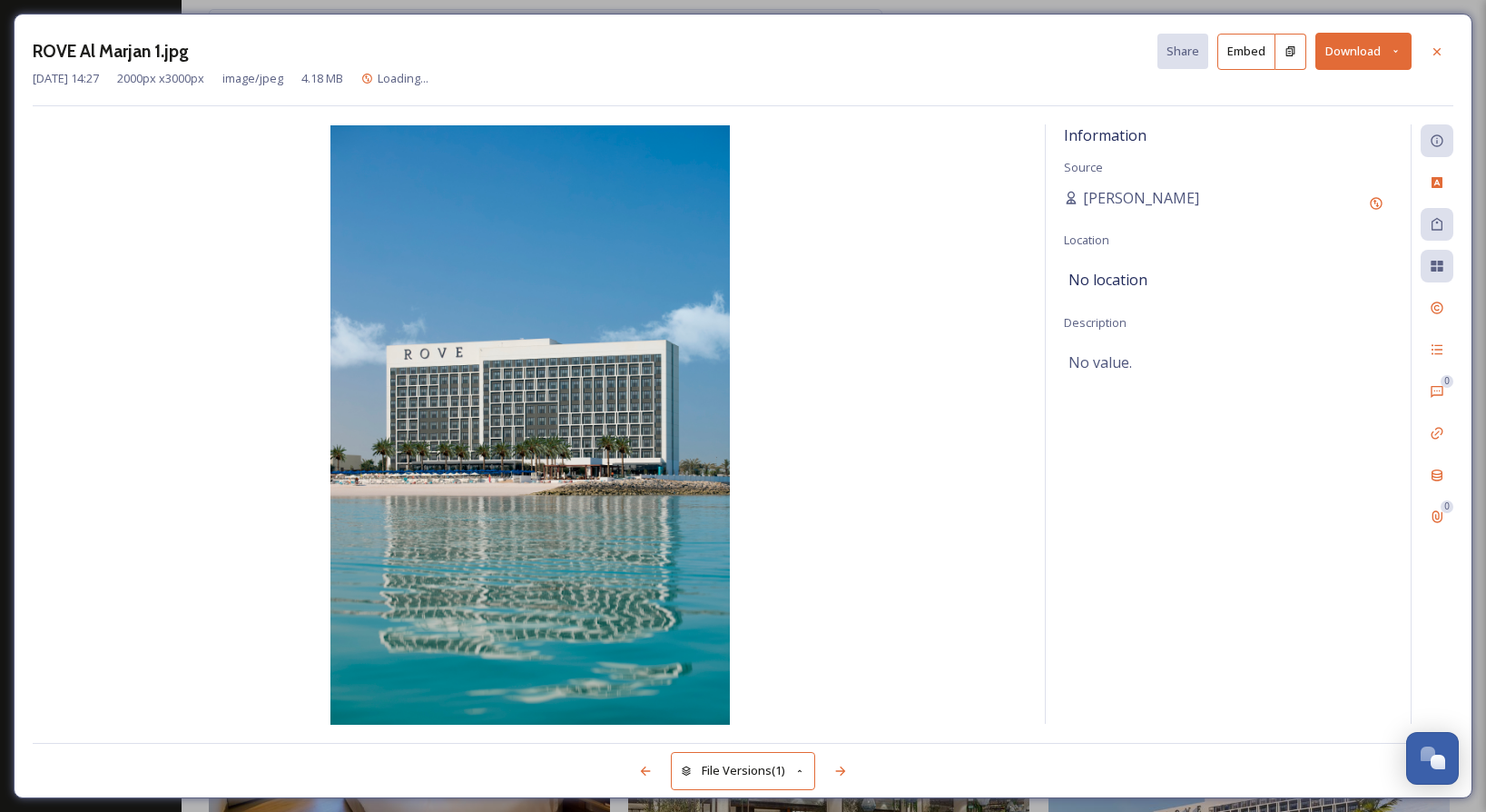
click at [1360, 58] on button "Download" at bounding box center [1364, 51] width 97 height 37
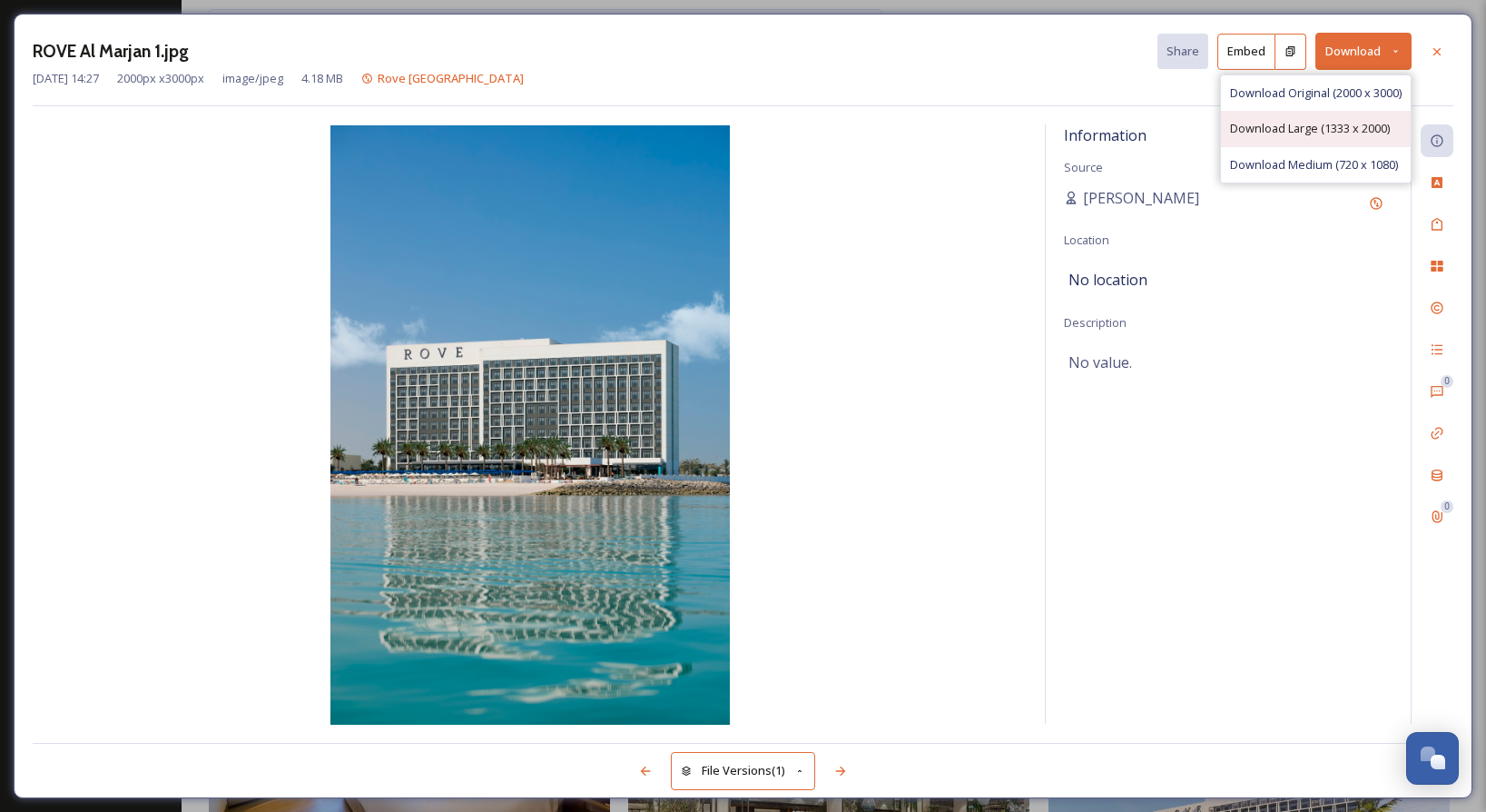
click at [1307, 119] on span "Download Large (1333 x 2000)" at bounding box center [1310, 127] width 160 height 17
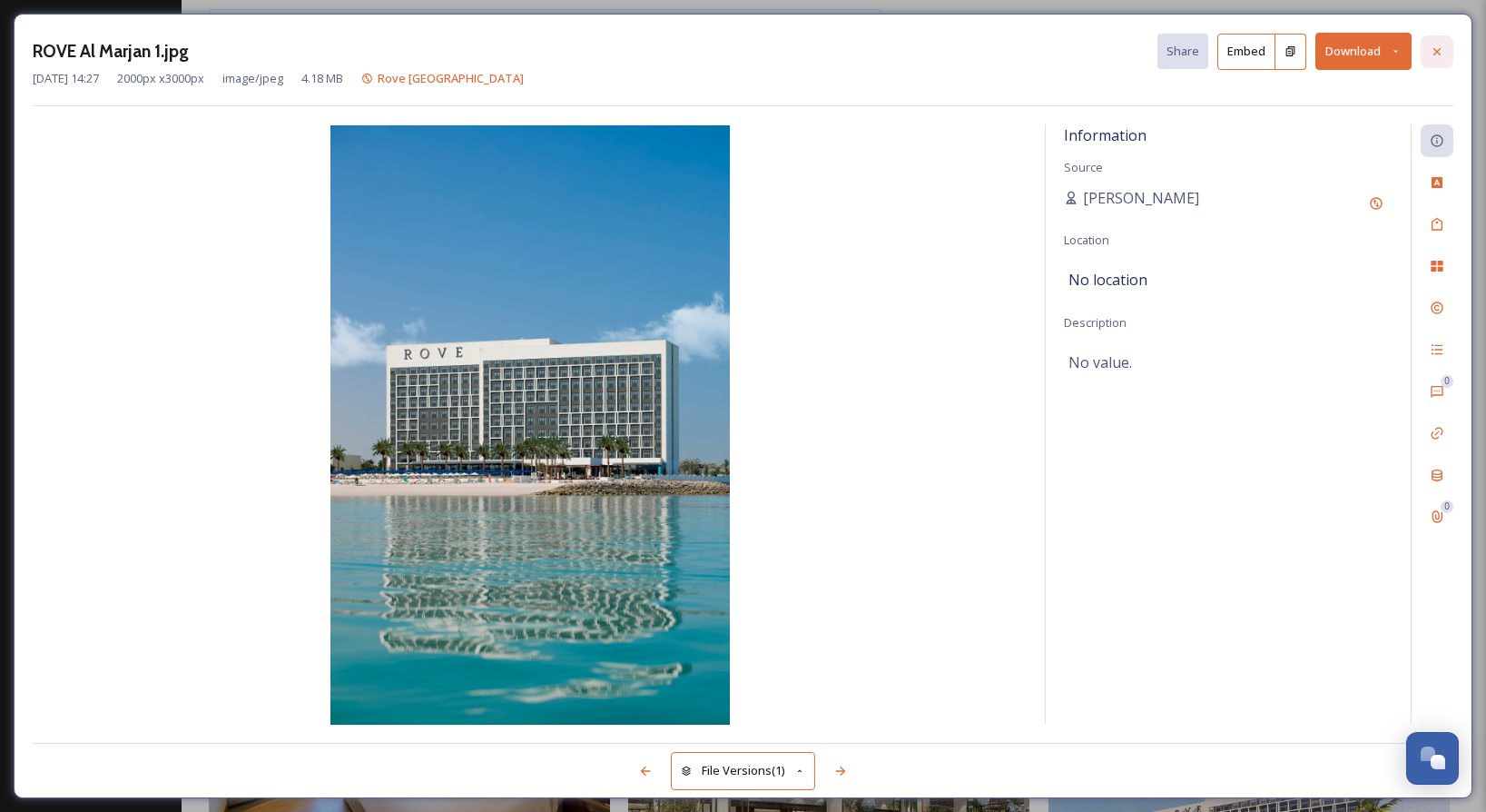
click at [1441, 53] on icon at bounding box center [1437, 52] width 15 height 15
